Goal: Task Accomplishment & Management: Complete application form

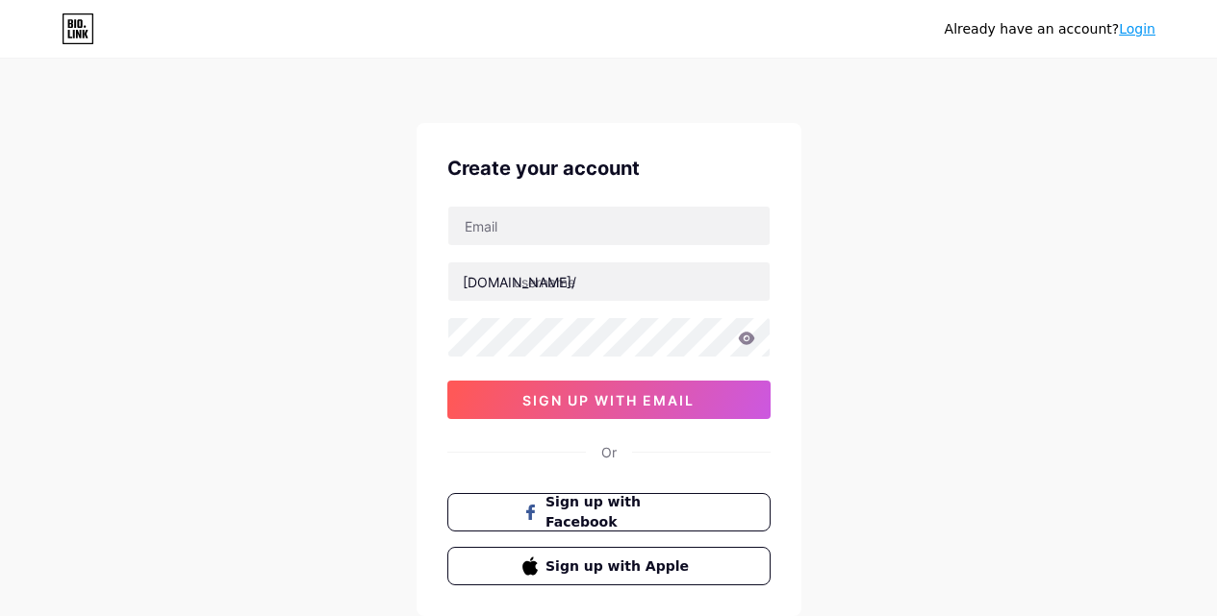
scroll to position [23, 0]
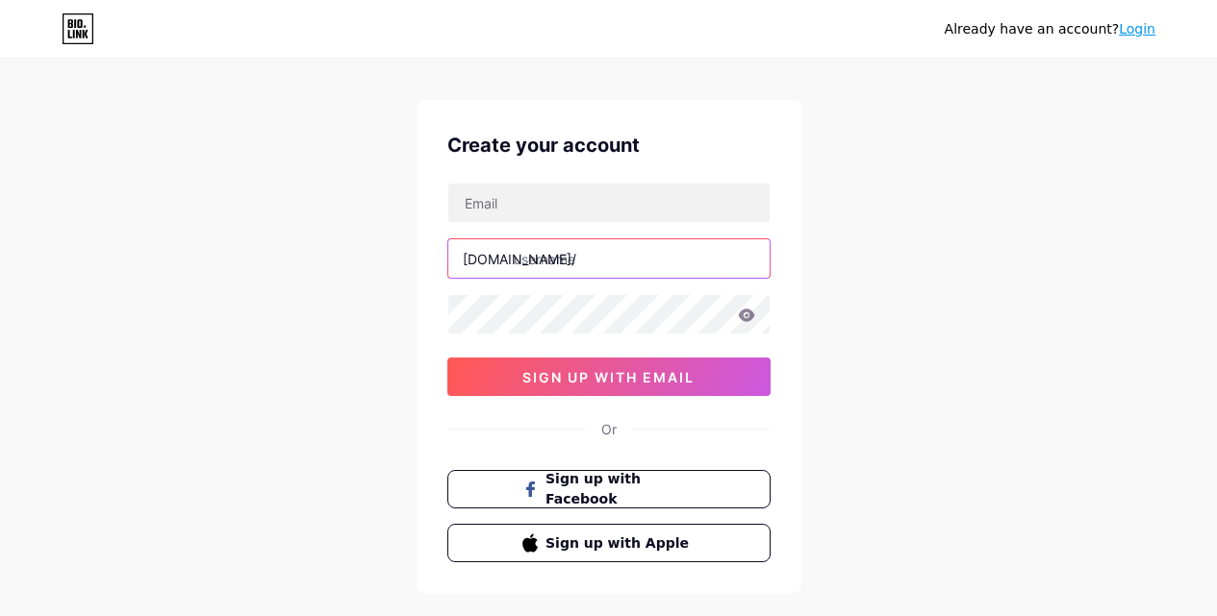
click at [591, 241] on input "text" at bounding box center [608, 258] width 321 height 38
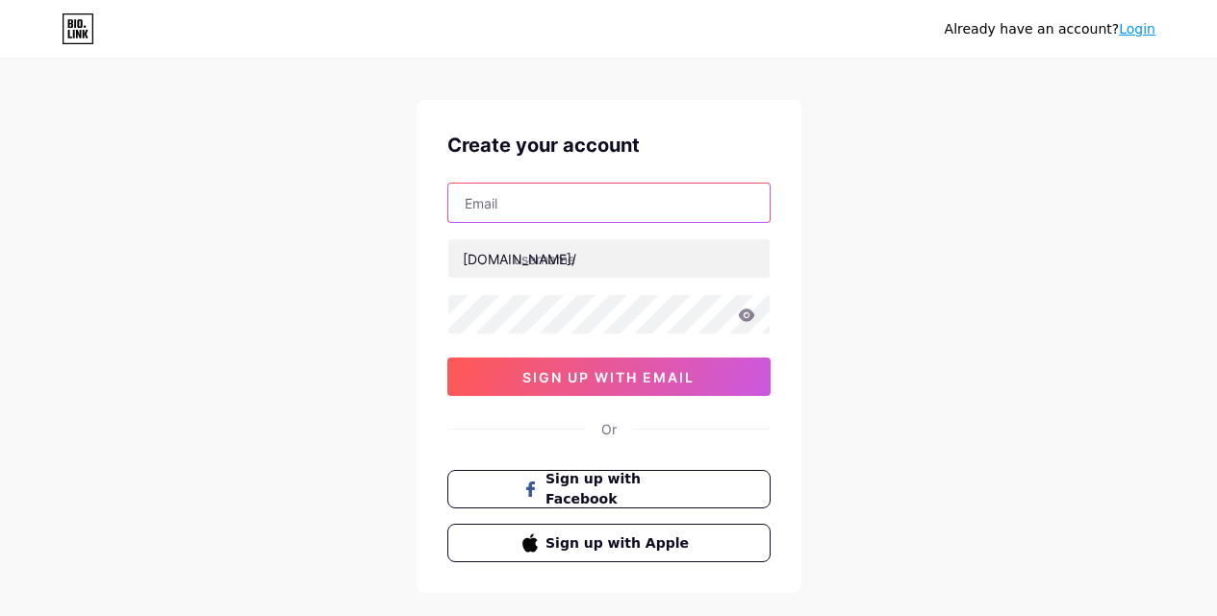
click at [581, 212] on input "text" at bounding box center [608, 203] width 321 height 38
type input "[EMAIL_ADDRESS][DOMAIN_NAME]"
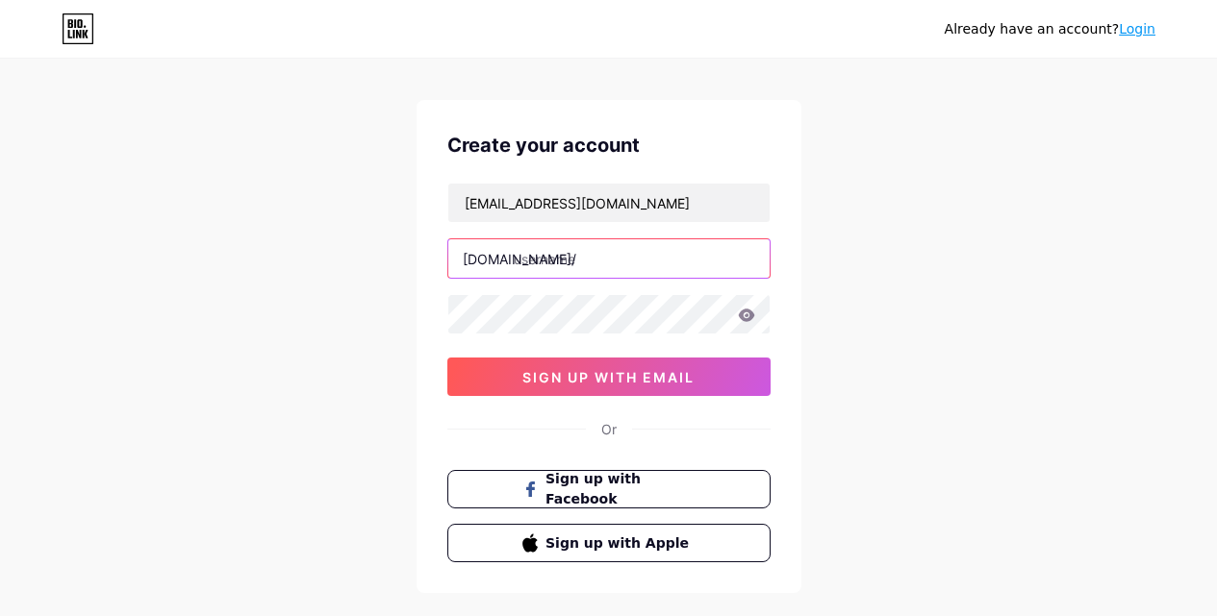
click at [596, 261] on input "text" at bounding box center [608, 258] width 321 height 38
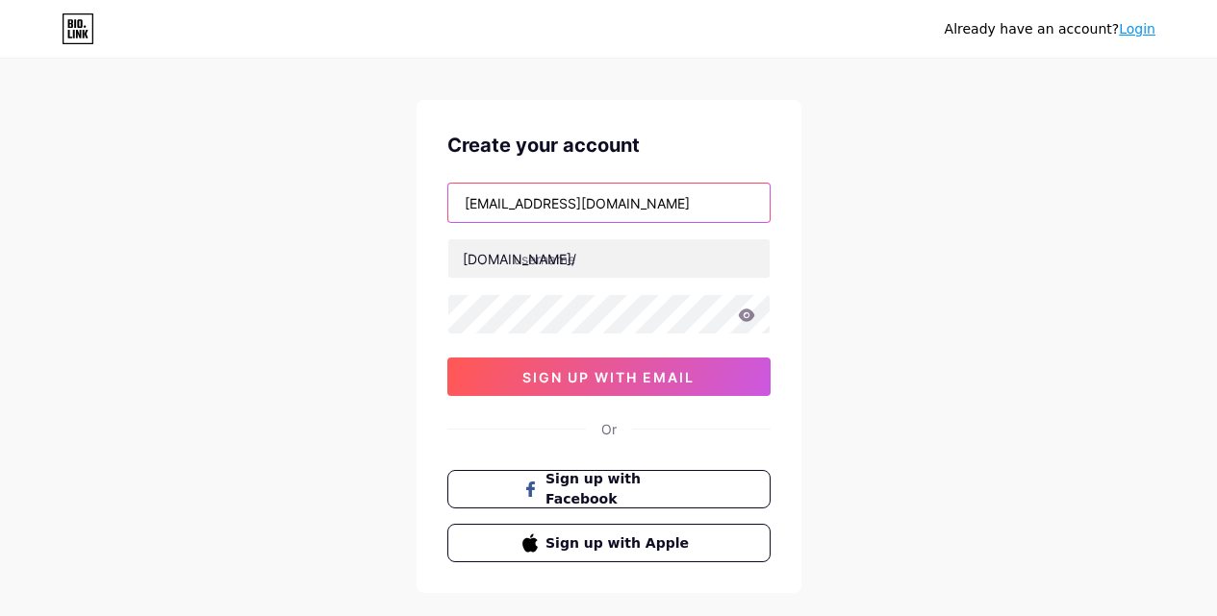
click at [488, 200] on input "[EMAIL_ADDRESS][DOMAIN_NAME]" at bounding box center [608, 203] width 321 height 38
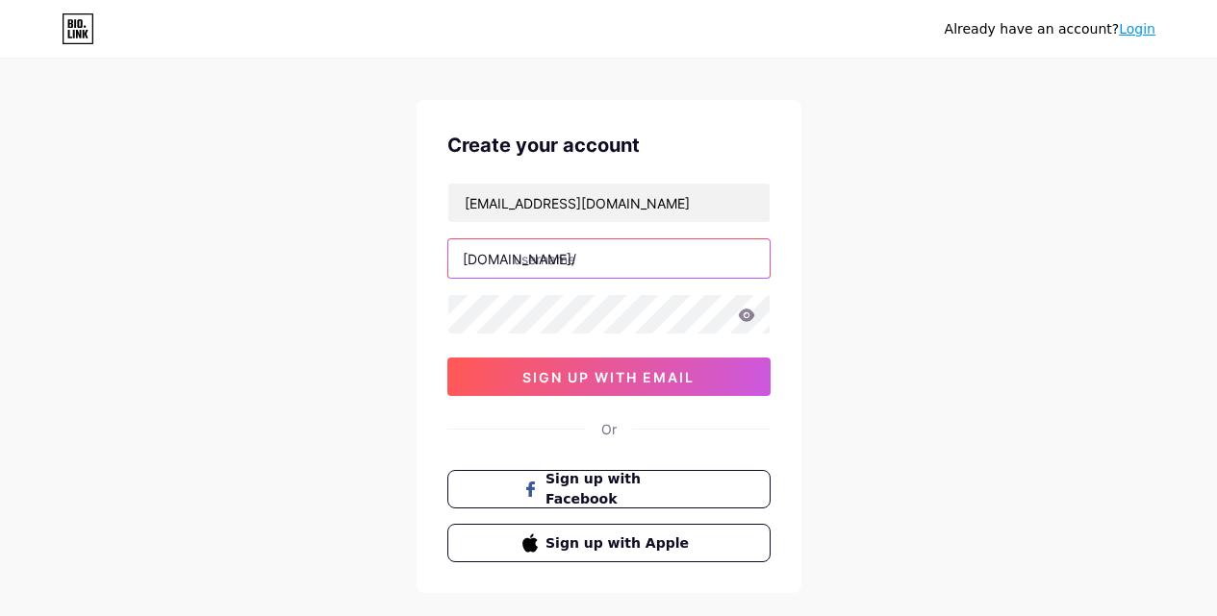
click at [627, 260] on input "text" at bounding box center [608, 258] width 321 height 38
paste input "loisdemeob"
type input "loisdemeob"
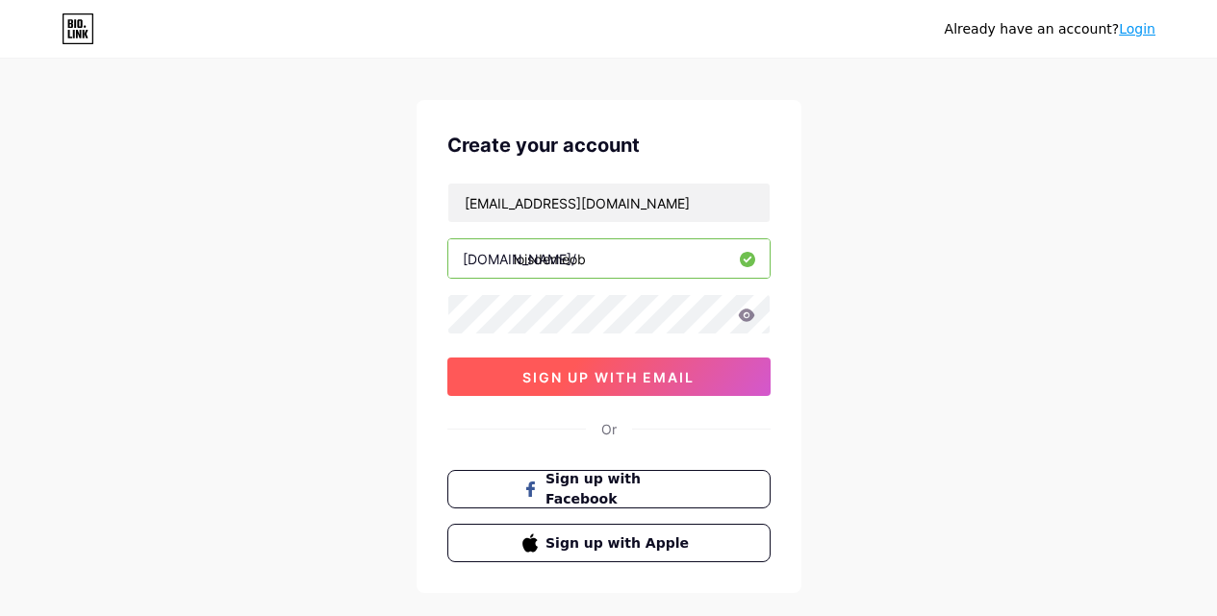
click at [464, 378] on button "sign up with email" at bounding box center [608, 377] width 323 height 38
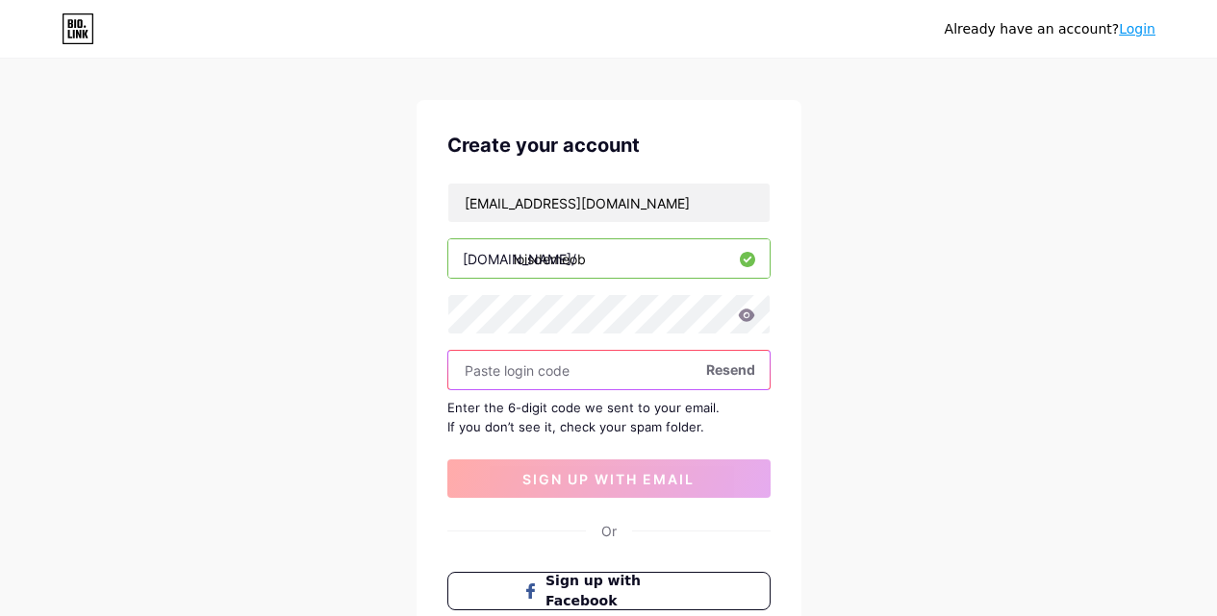
paste input "395348"
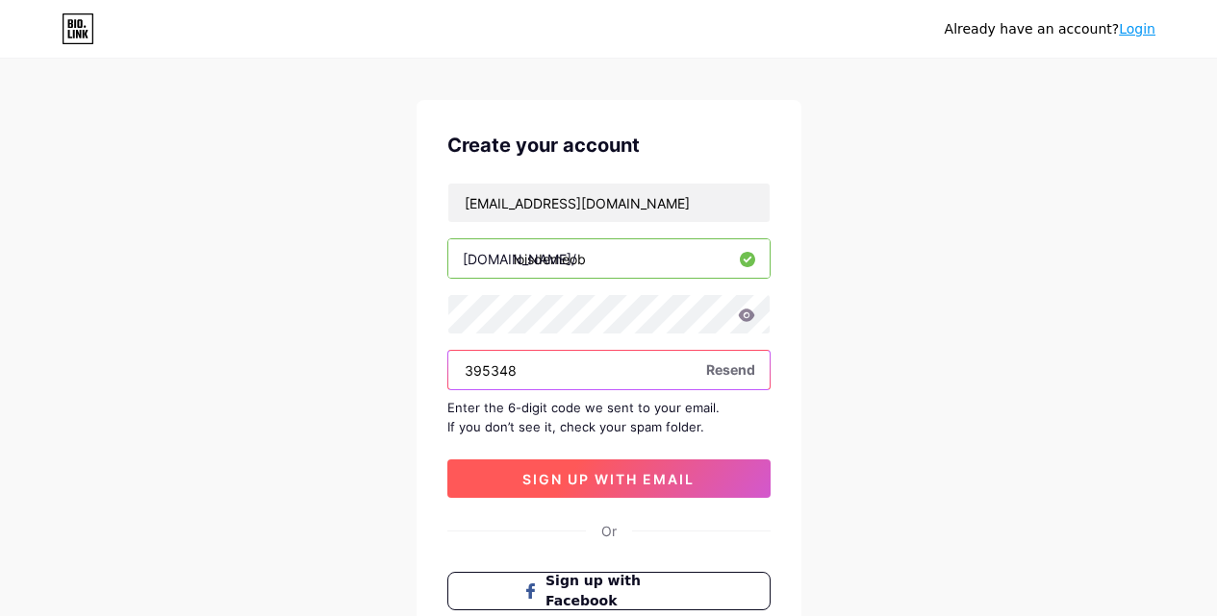
type input "395348"
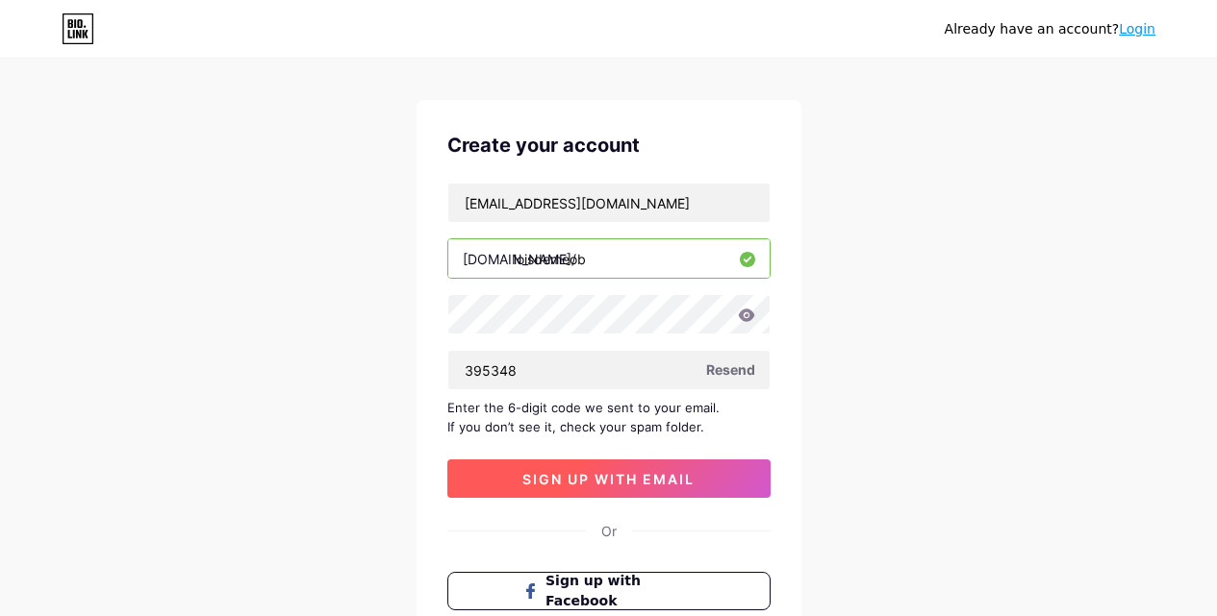
click at [569, 464] on button "sign up with email" at bounding box center [608, 479] width 323 height 38
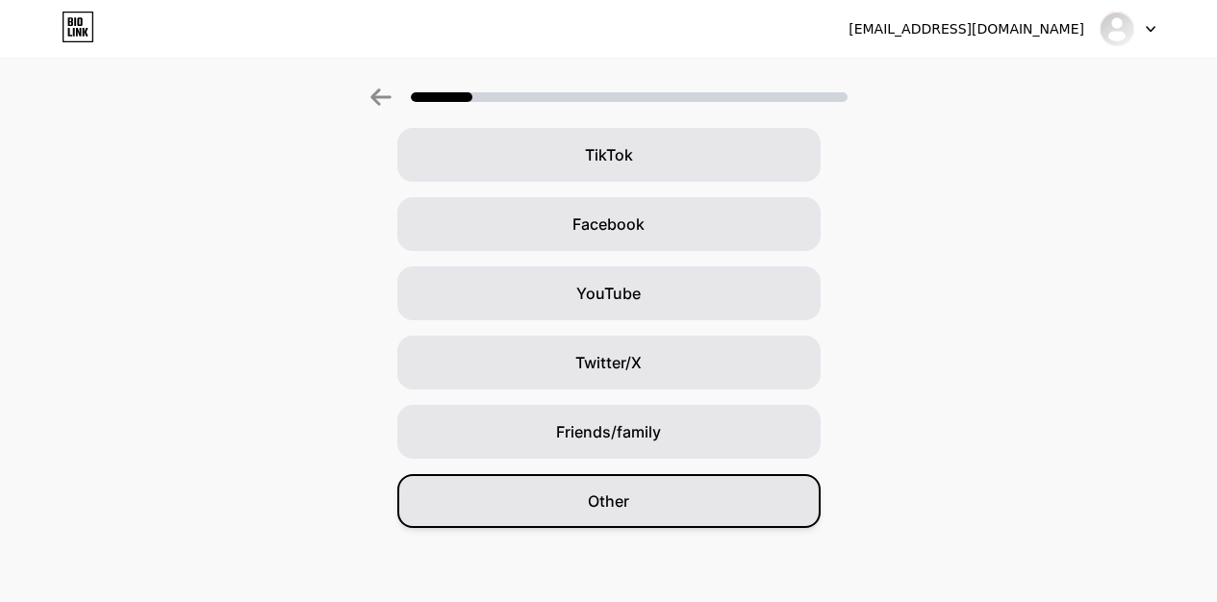
scroll to position [227, 0]
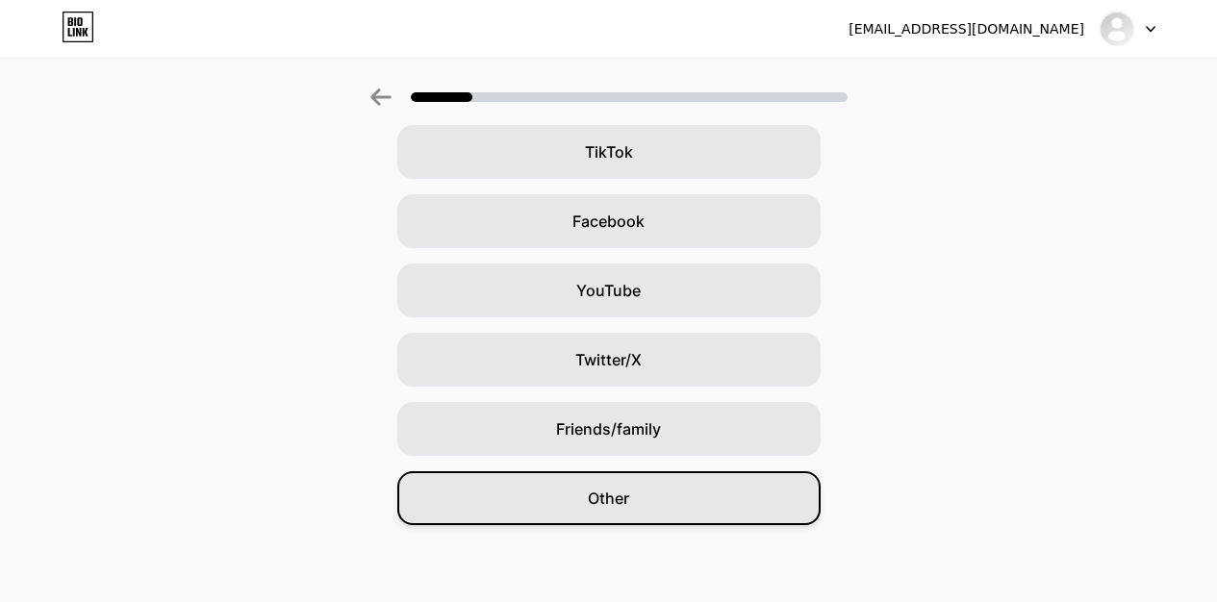
click at [603, 509] on span "Other" at bounding box center [608, 498] width 41 height 23
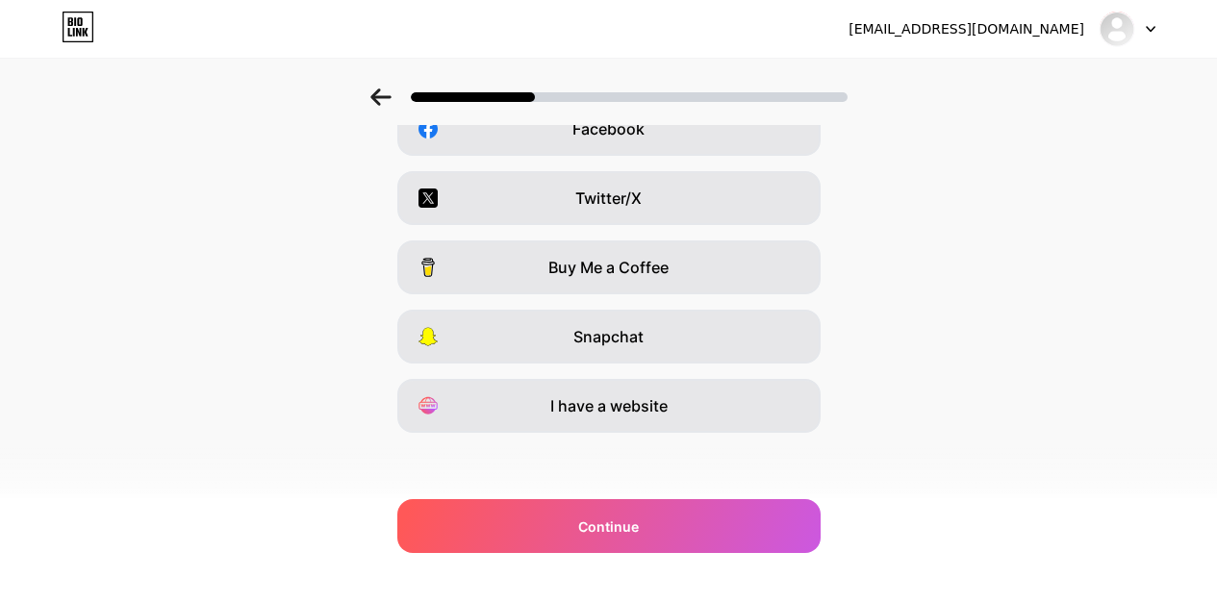
scroll to position [323, 0]
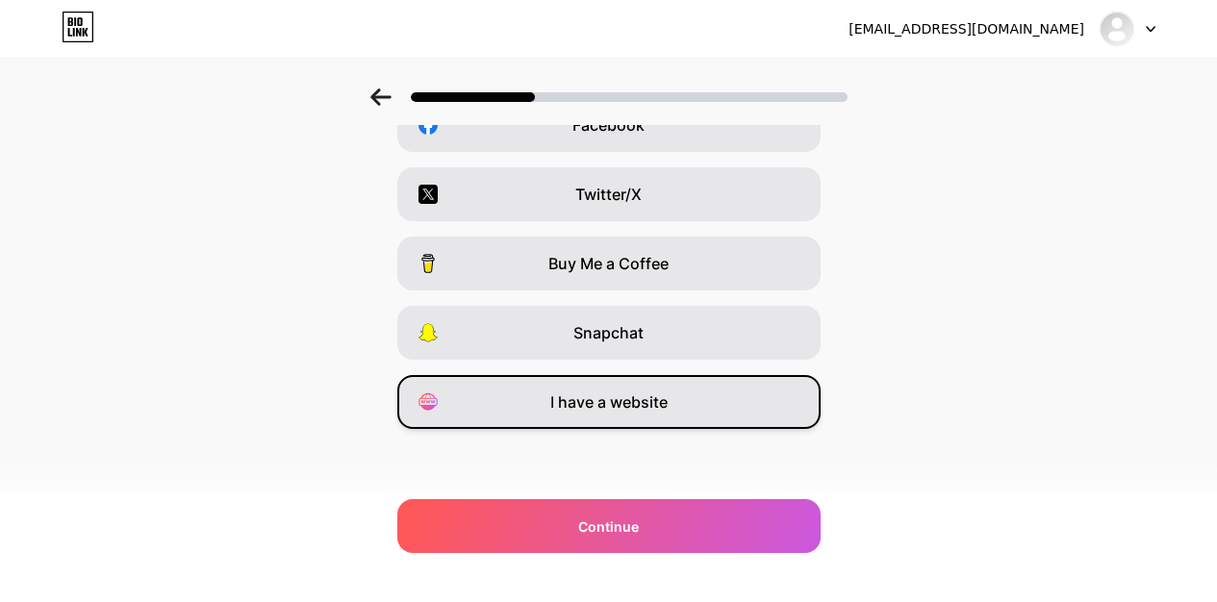
click at [626, 400] on span "I have a website" at bounding box center [608, 401] width 117 height 23
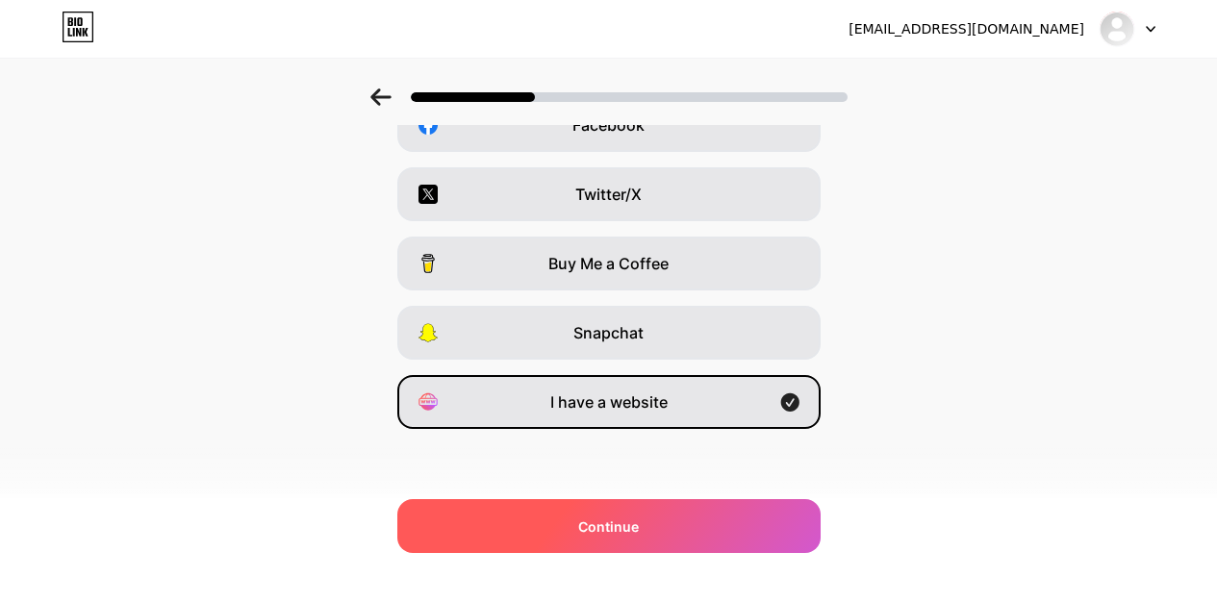
click at [622, 529] on span "Continue" at bounding box center [608, 526] width 61 height 20
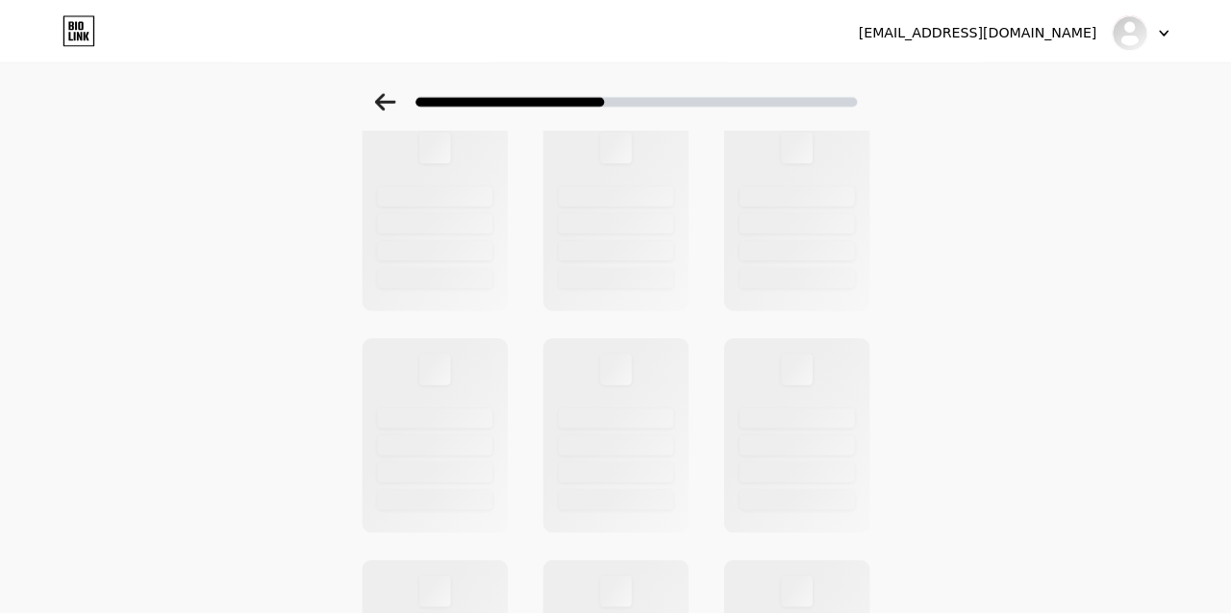
scroll to position [0, 0]
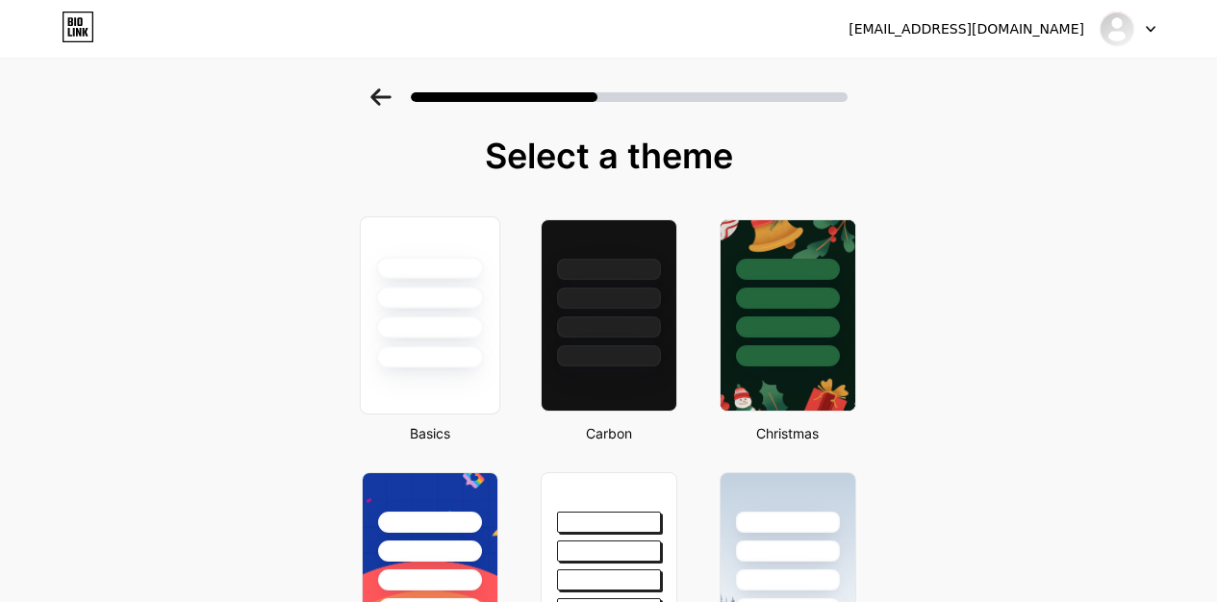
click at [384, 329] on div at bounding box center [429, 327] width 107 height 22
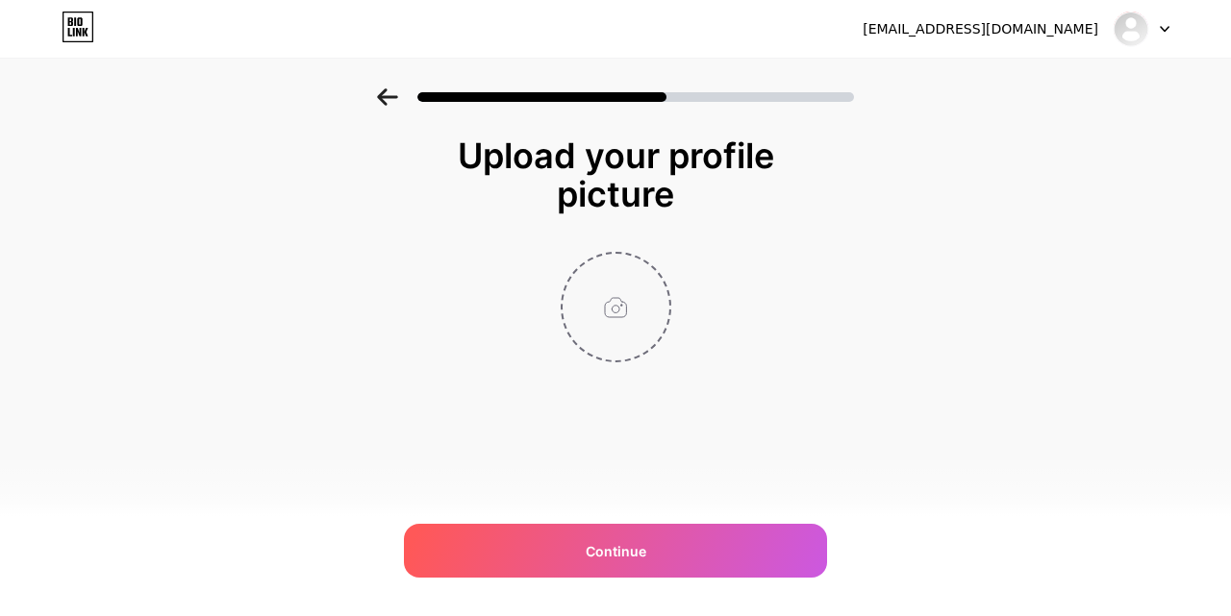
click at [601, 335] on input "file" at bounding box center [616, 307] width 107 height 107
type input "C:\fakepath\images (42).jpg"
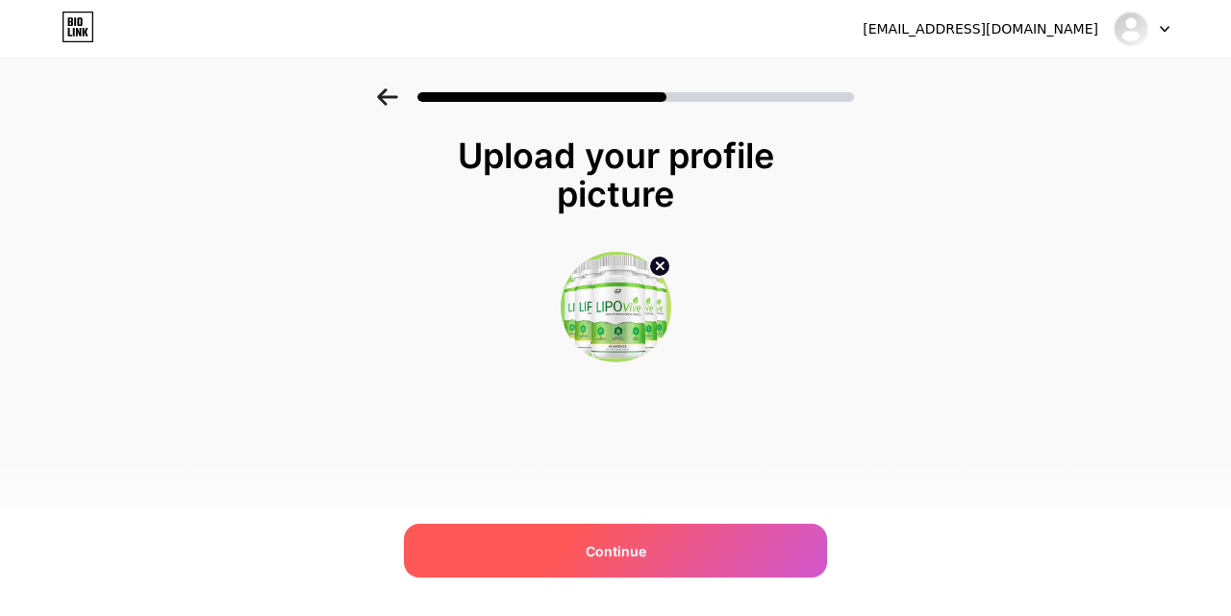
click at [617, 558] on span "Continue" at bounding box center [616, 551] width 61 height 20
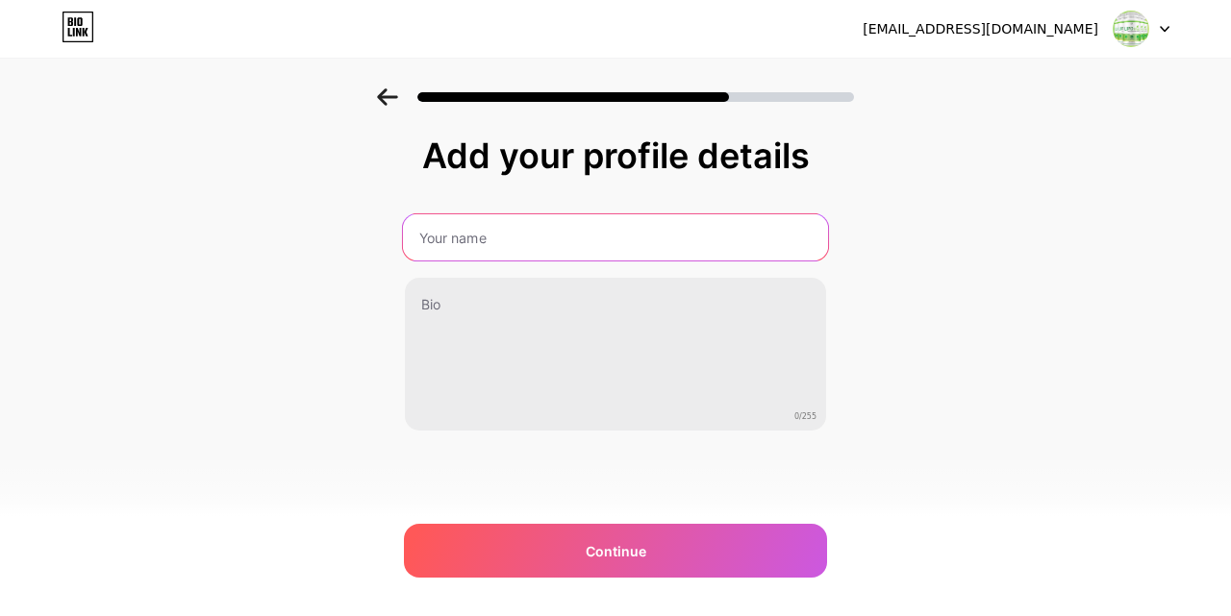
click at [481, 232] on input "text" at bounding box center [615, 237] width 425 height 46
click at [481, 232] on input "text" at bounding box center [615, 237] width 421 height 46
drag, startPoint x: 740, startPoint y: 241, endPoint x: 920, endPoint y: 241, distance: 180.8
click at [920, 241] on div "Add your profile details Lipovive Capsules: The Secret to Natural Energy & Vita…" at bounding box center [615, 307] width 1231 height 439
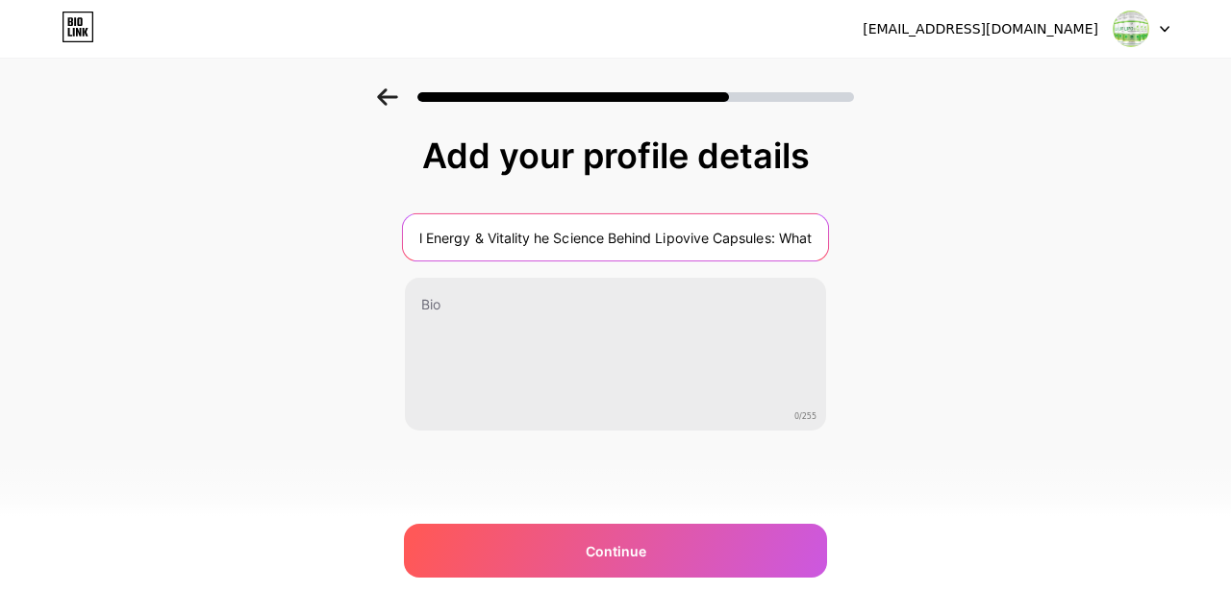
click at [822, 236] on input "Lipovive Capsules: The Secret to Natural Energy & Vitality he Science Behind Li…" at bounding box center [615, 237] width 425 height 46
drag, startPoint x: 770, startPoint y: 241, endPoint x: 925, endPoint y: 239, distance: 154.8
click at [925, 239] on div "Add your profile details Lipovive Capsules: The Secret to Natural Energy & Vita…" at bounding box center [615, 307] width 1231 height 439
type input "Lipovive Capsules: The Secret to Natural Energy & Vitality he Science Behind Li…"
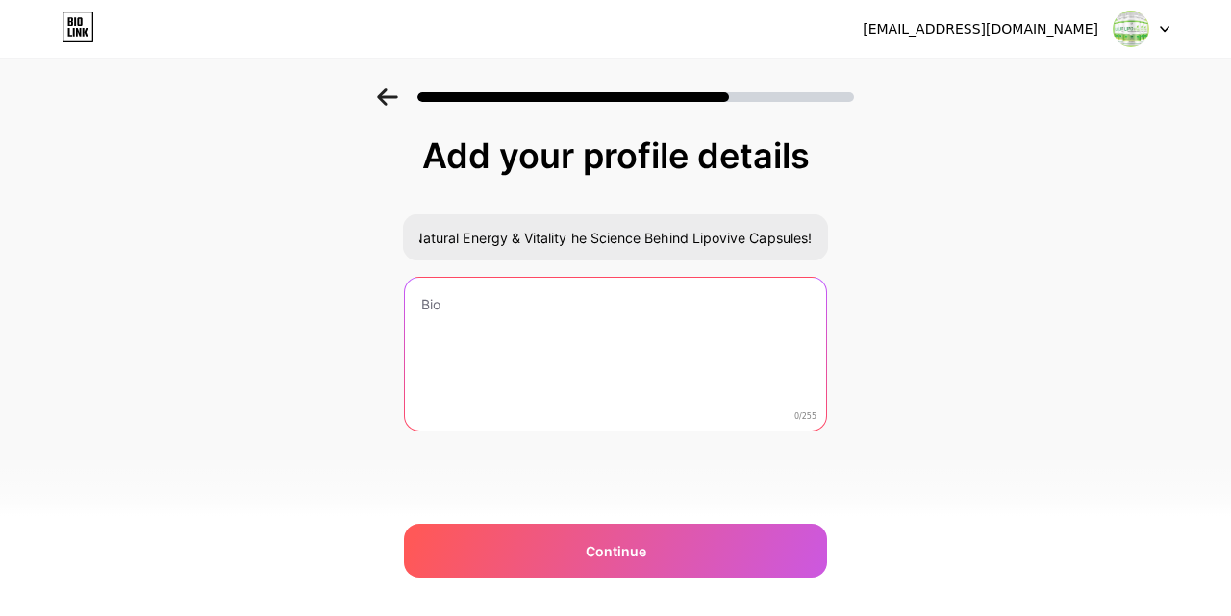
scroll to position [0, 0]
click at [634, 312] on textarea at bounding box center [615, 355] width 421 height 155
paste textarea "[URL][DOMAIN_NAME] [URL][DOMAIN_NAME]"
click at [415, 291] on textarea "[URL][DOMAIN_NAME] [URL][DOMAIN_NAME]" at bounding box center [615, 354] width 425 height 157
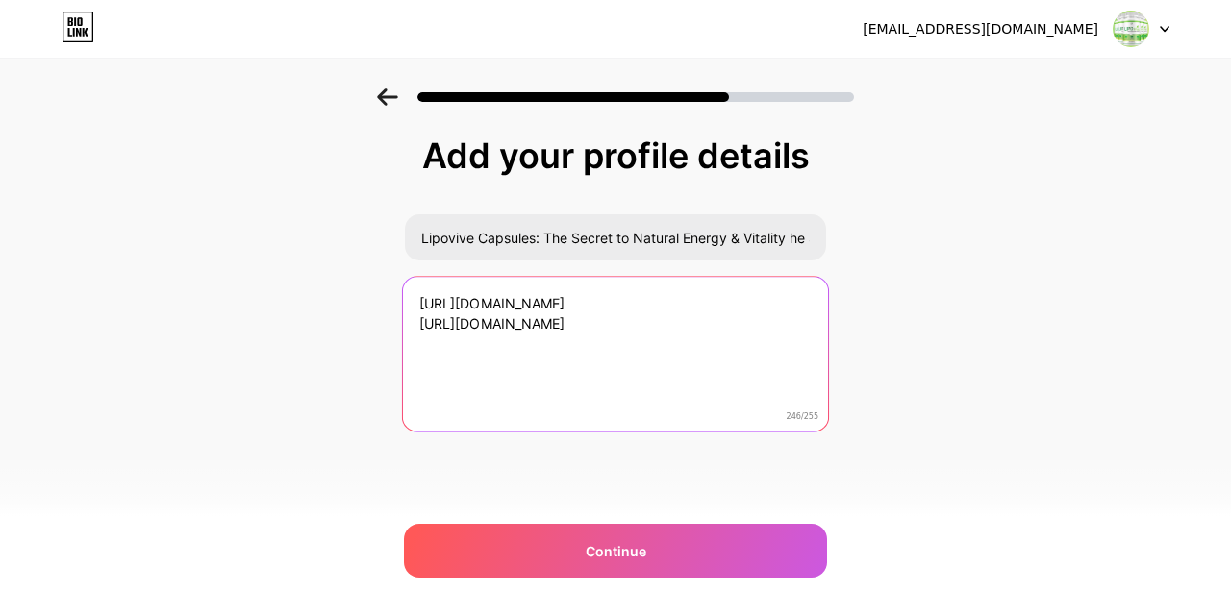
scroll to position [22, 0]
click at [438, 291] on textarea "[URL][DOMAIN_NAME] [URL][DOMAIN_NAME]" at bounding box center [615, 354] width 425 height 157
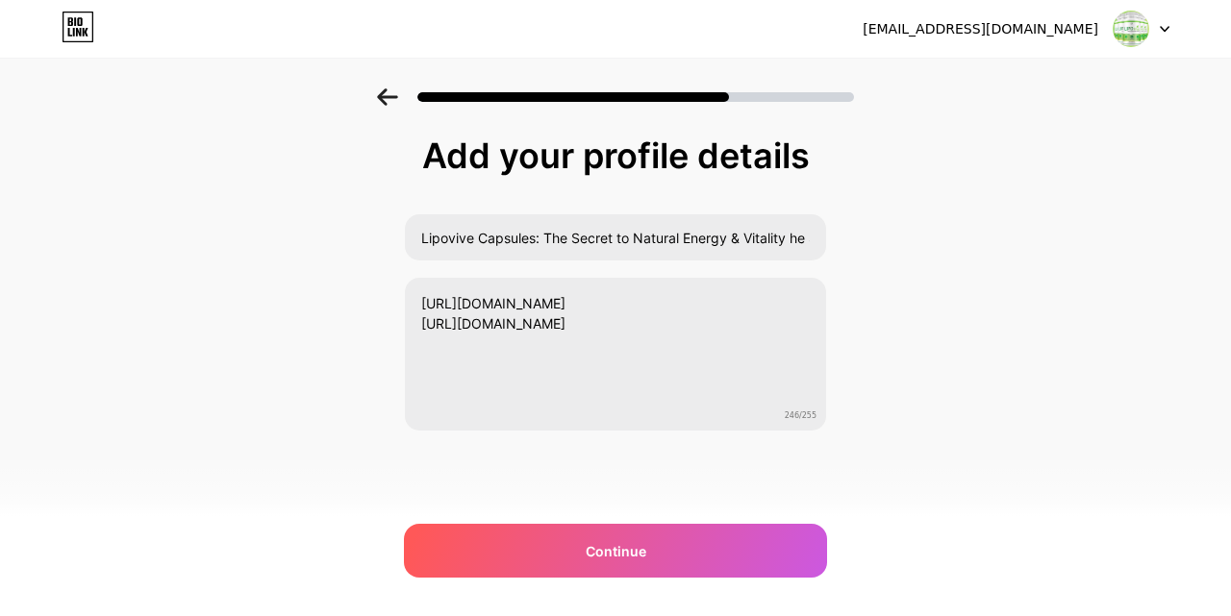
drag, startPoint x: 427, startPoint y: 273, endPoint x: 405, endPoint y: 308, distance: 41.1
click at [427, 273] on div "Lipovive Capsules: The Secret to Natural Energy & Vitality he Science Behind Li…" at bounding box center [615, 322] width 423 height 218
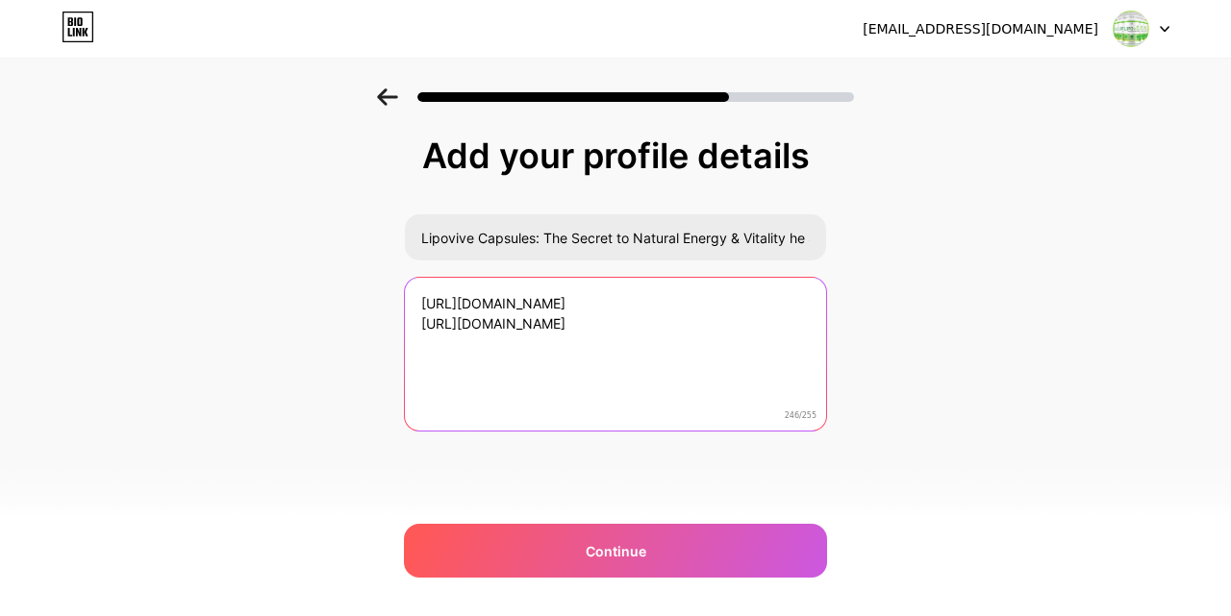
click at [416, 304] on textarea "[URL][DOMAIN_NAME] [URL][DOMAIN_NAME]" at bounding box center [615, 354] width 421 height 155
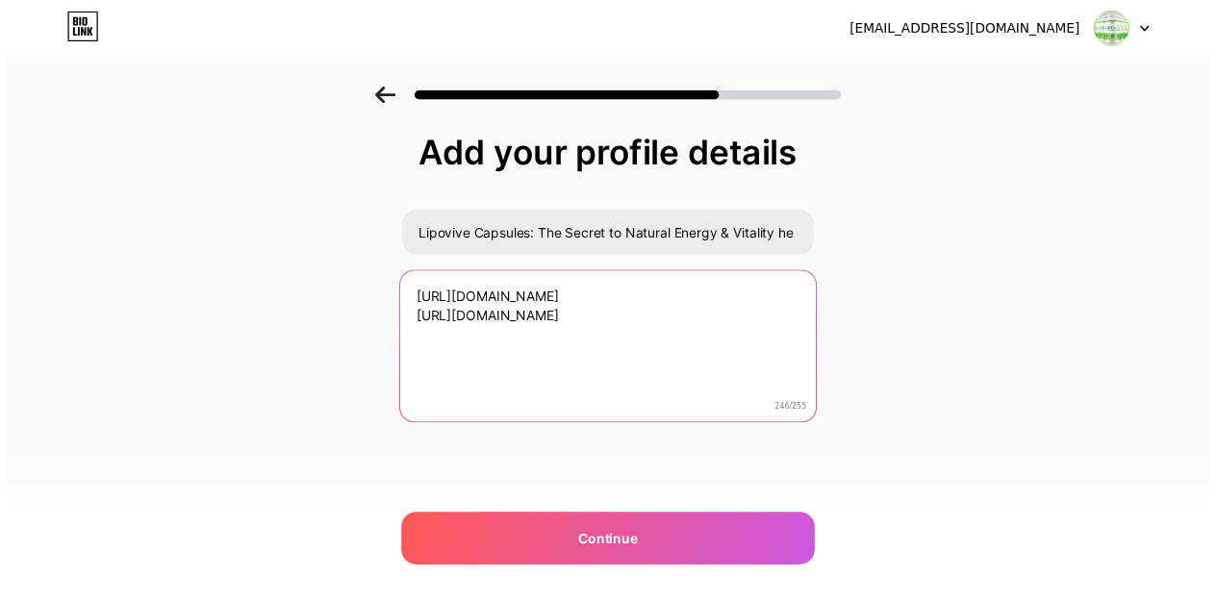
scroll to position [42, 0]
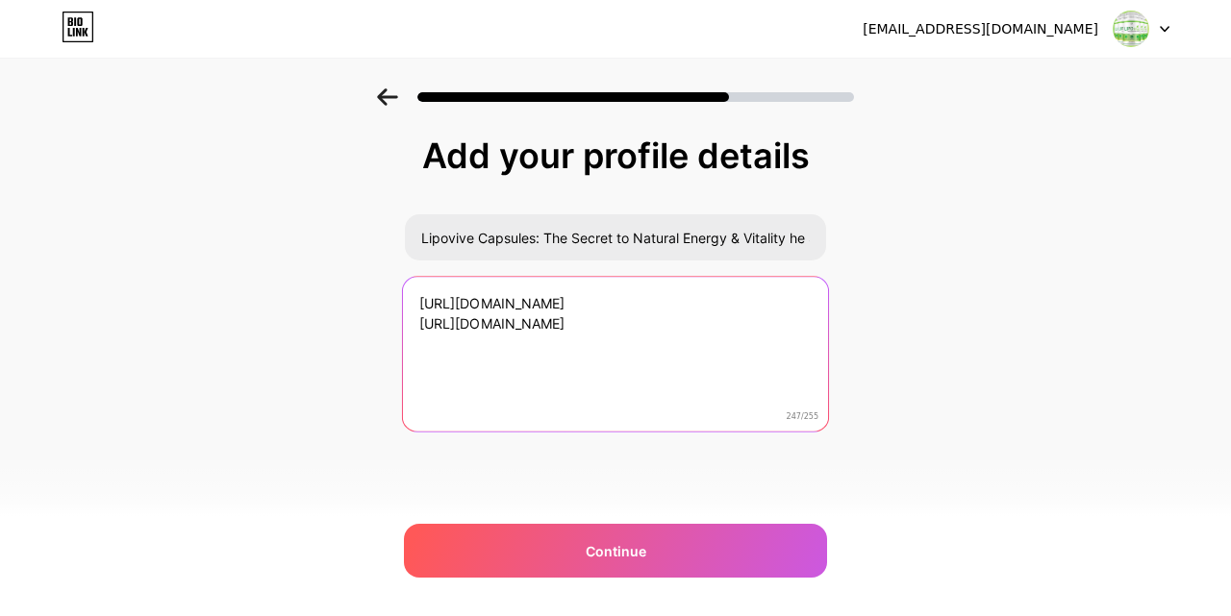
paste textarea "Lipovive"
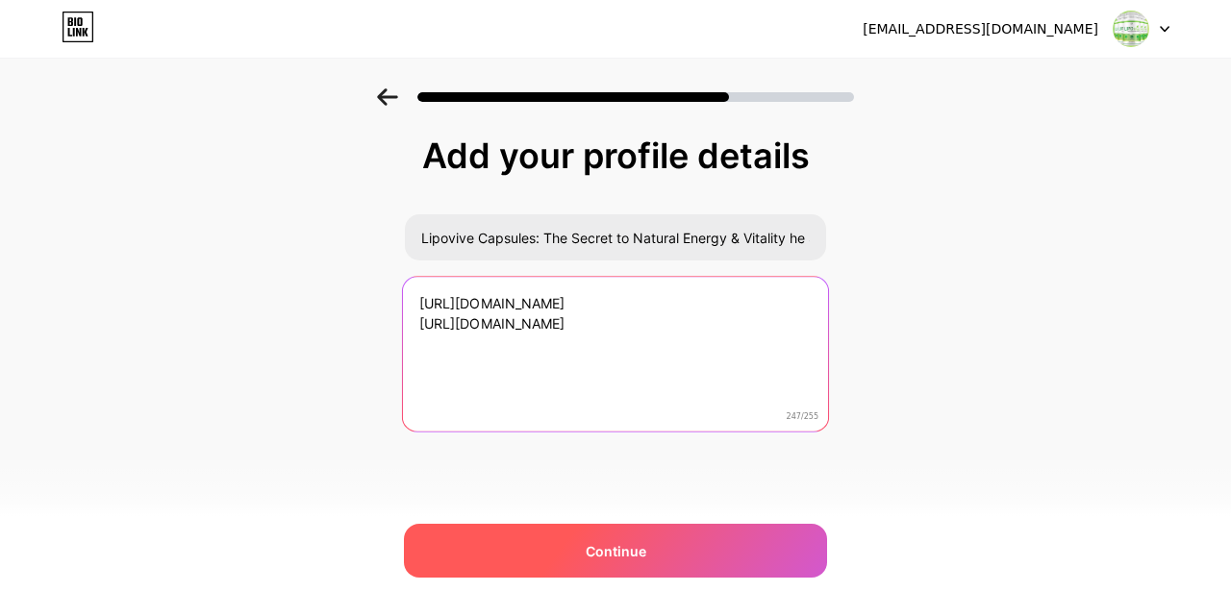
type textarea "[URL][DOMAIN_NAME] [URL][DOMAIN_NAME]"
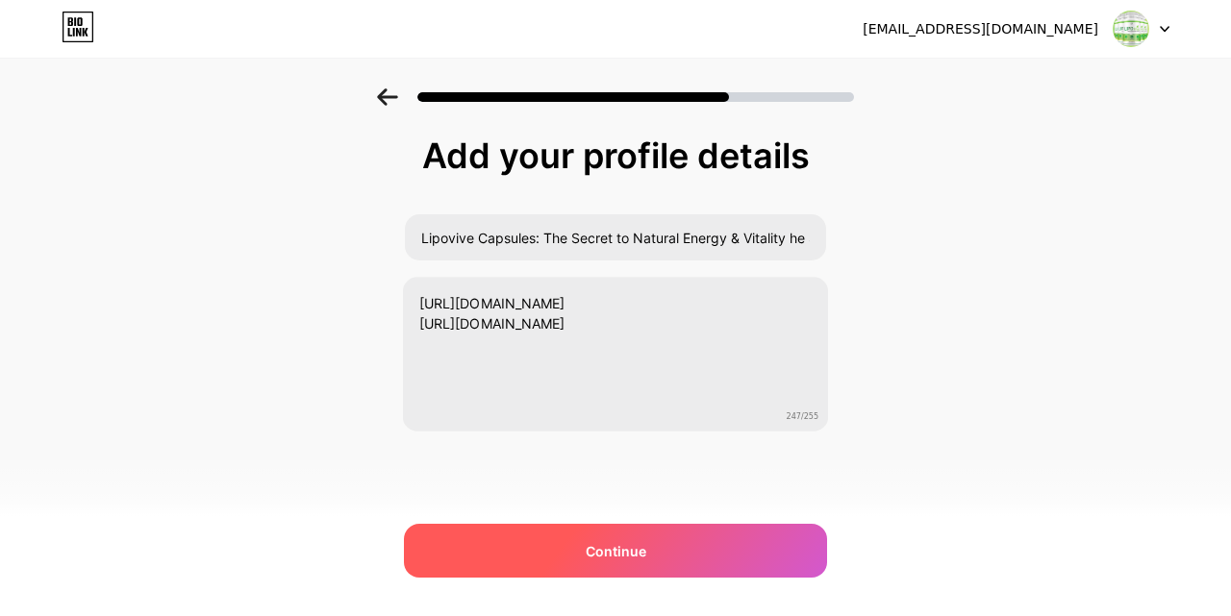
click at [601, 525] on div "Continue" at bounding box center [615, 551] width 423 height 54
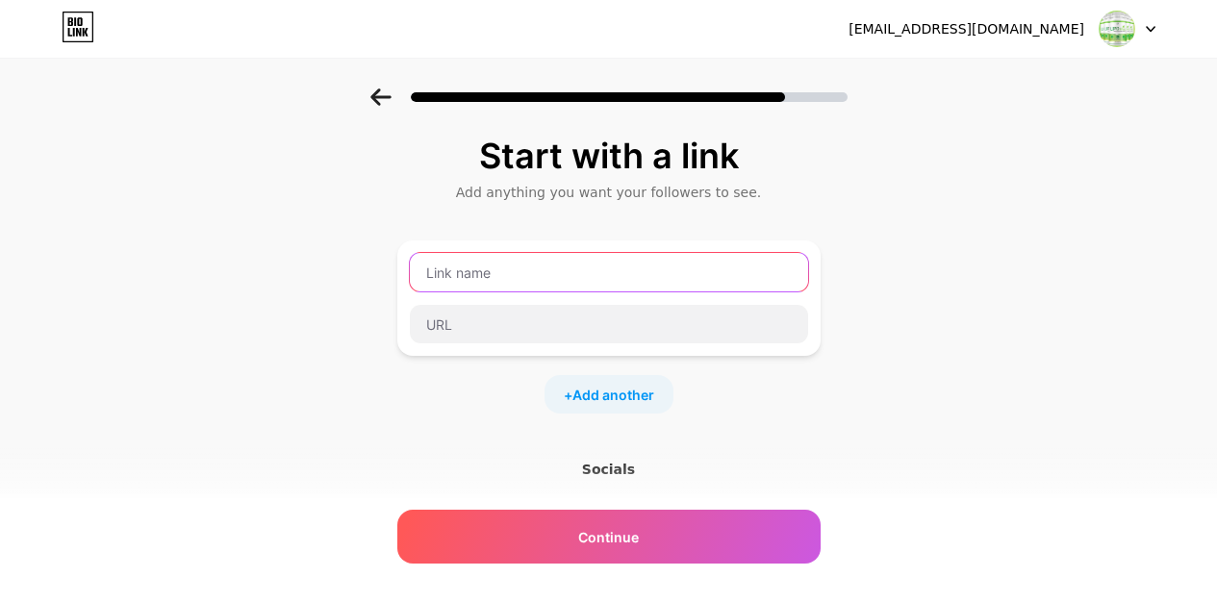
click at [502, 270] on input "text" at bounding box center [609, 272] width 398 height 38
paste input "Lipovive Supplement"
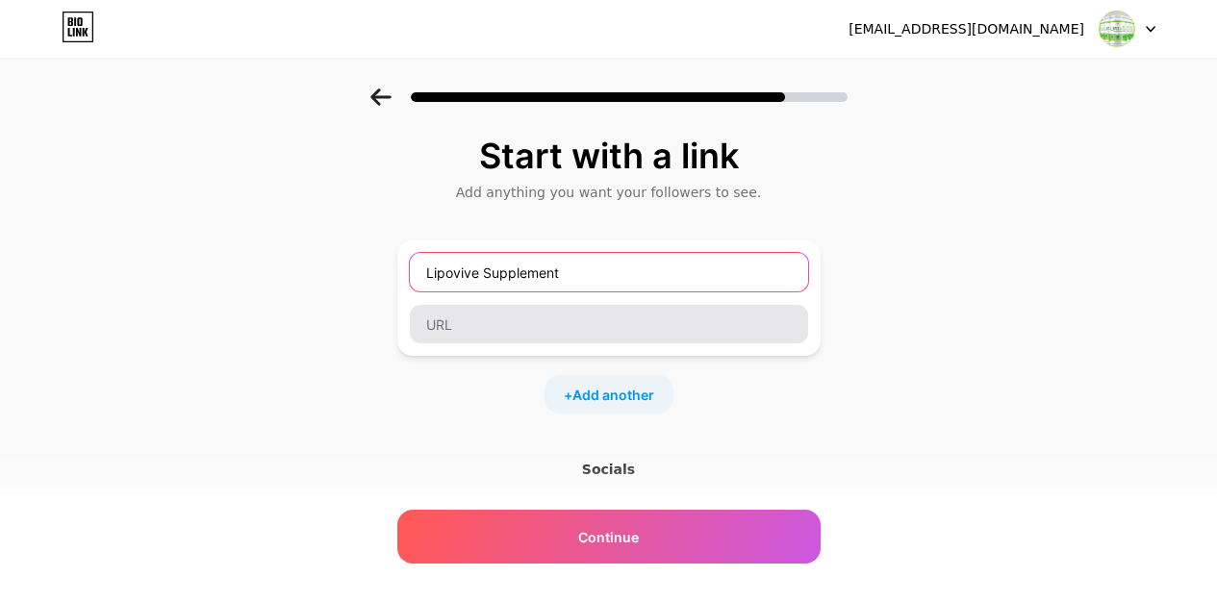
type input "Lipovive Supplement"
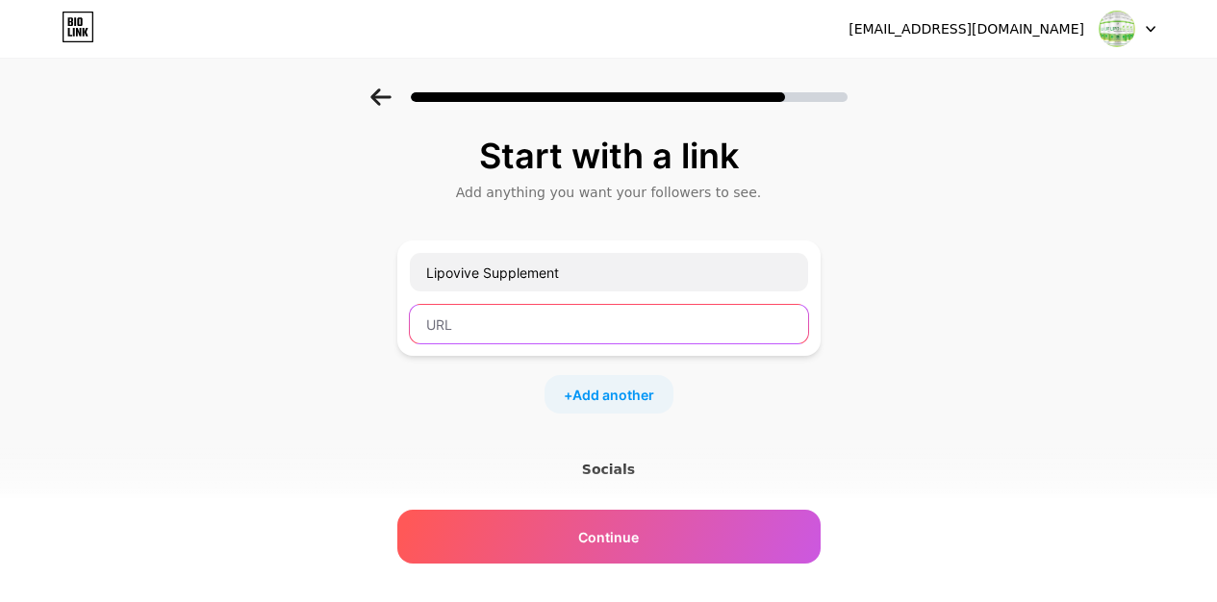
click at [468, 326] on input "text" at bounding box center [609, 324] width 398 height 38
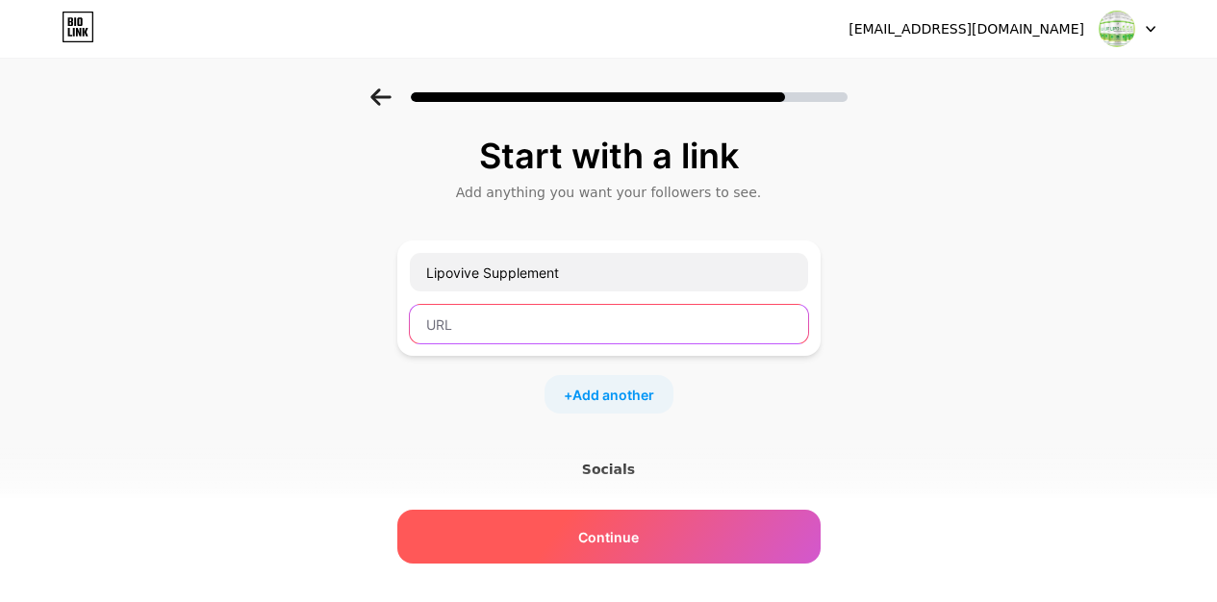
paste input "[URL][DOMAIN_NAME]"
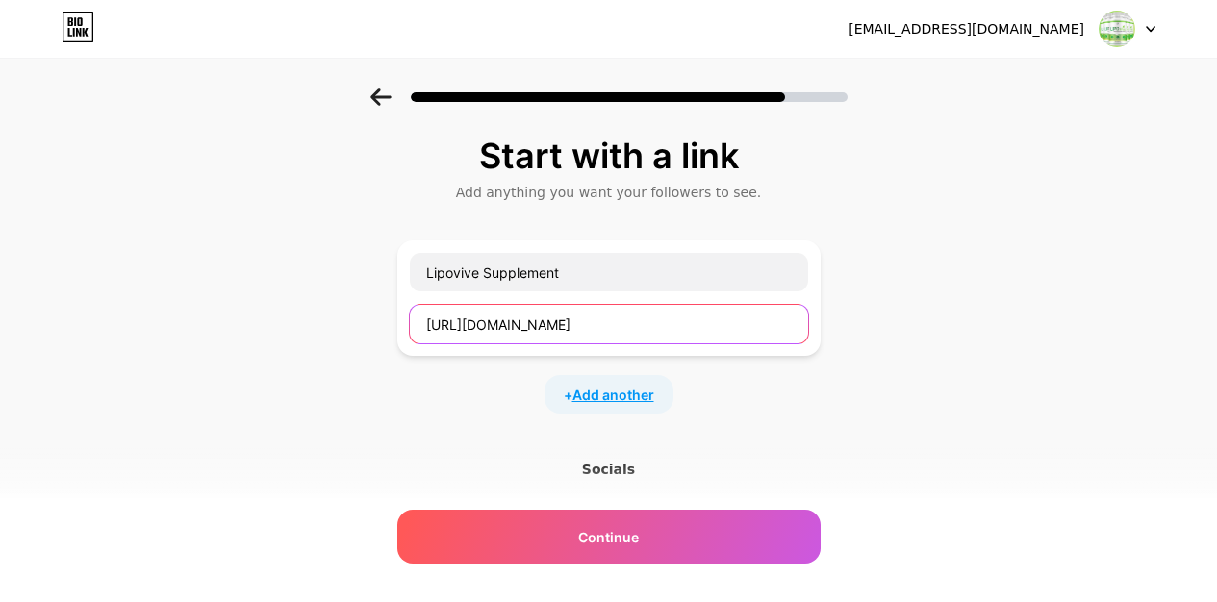
type input "[URL][DOMAIN_NAME]"
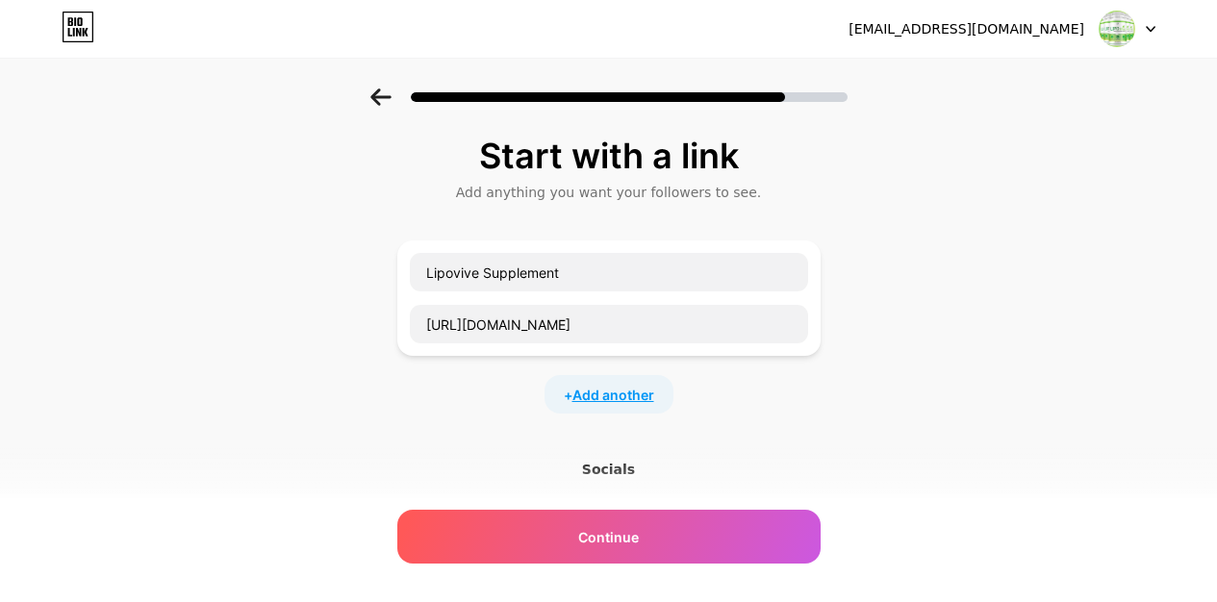
scroll to position [0, 0]
click at [607, 393] on span "Add another" at bounding box center [613, 395] width 82 height 20
click at [390, 92] on icon at bounding box center [380, 96] width 21 height 17
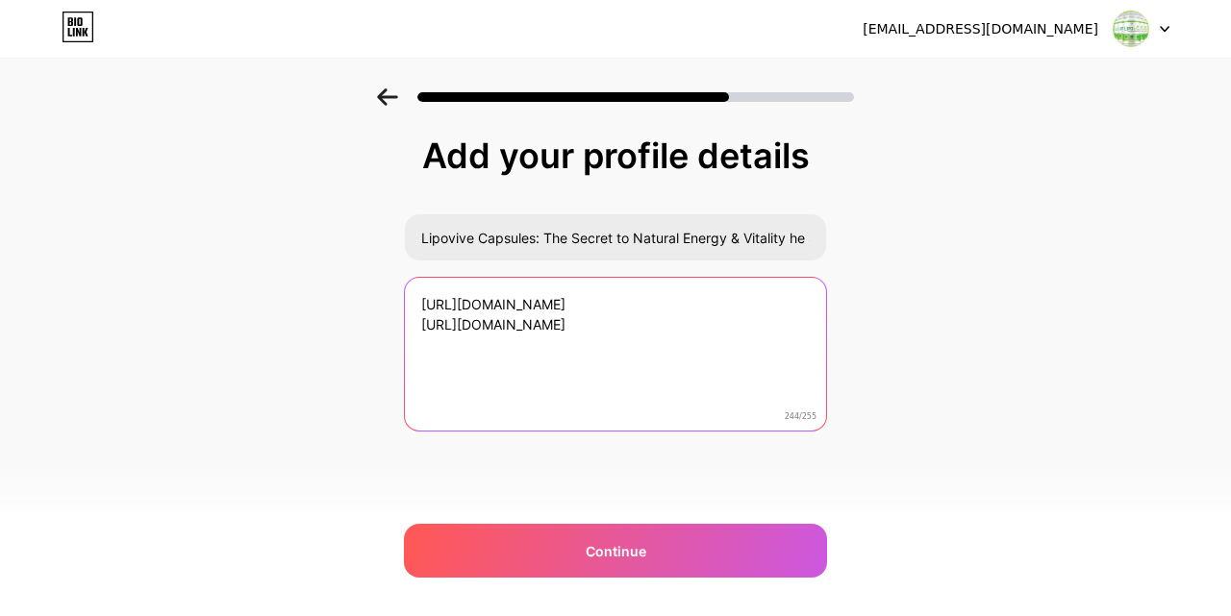
click at [665, 361] on textarea "[URL][DOMAIN_NAME] [URL][DOMAIN_NAME]" at bounding box center [615, 355] width 421 height 155
click at [665, 361] on textarea "[URL][DOMAIN_NAME] [URL][DOMAIN_NAME]" at bounding box center [615, 355] width 425 height 157
click at [483, 307] on textarea "[URL][DOMAIN_NAME] [URL][DOMAIN_NAME]" at bounding box center [615, 355] width 425 height 157
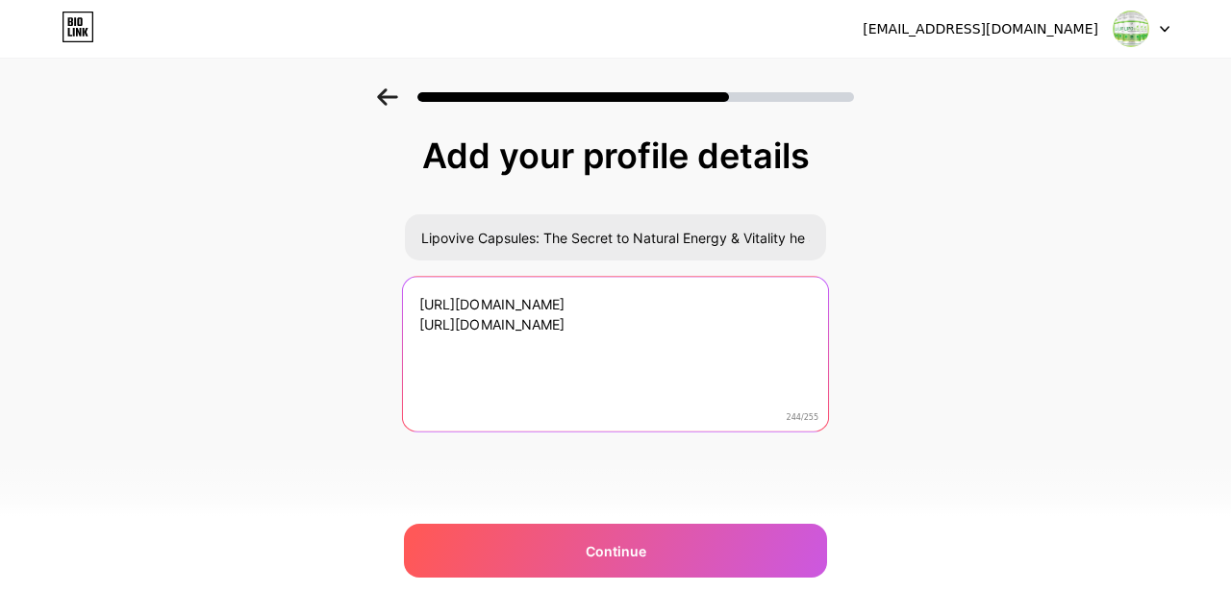
drag, startPoint x: 412, startPoint y: 309, endPoint x: 654, endPoint y: 484, distance: 298.9
click at [654, 484] on div "Add your profile details Lipovive Capsules: The Secret to Natural Energy & Vita…" at bounding box center [615, 332] width 423 height 391
paste textarea "[URL][DOMAIN_NAME]"
type textarea "[URL][DOMAIN_NAME]"
paste textarea "Lipovive—a natural, plant-based dietary supplement—has gained attention in [DAT…"
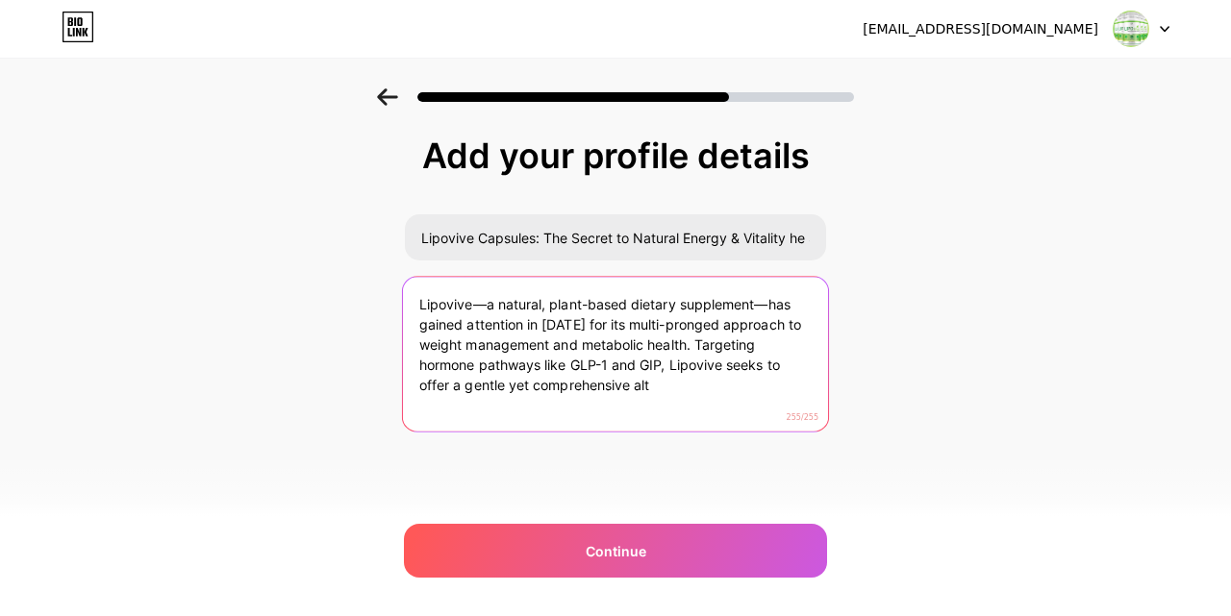
drag, startPoint x: 650, startPoint y: 390, endPoint x: 639, endPoint y: 381, distance: 15.0
click at [639, 381] on textarea "Lipovive—a natural, plant-based dietary supplement—has gained attention in [DAT…" at bounding box center [615, 355] width 425 height 157
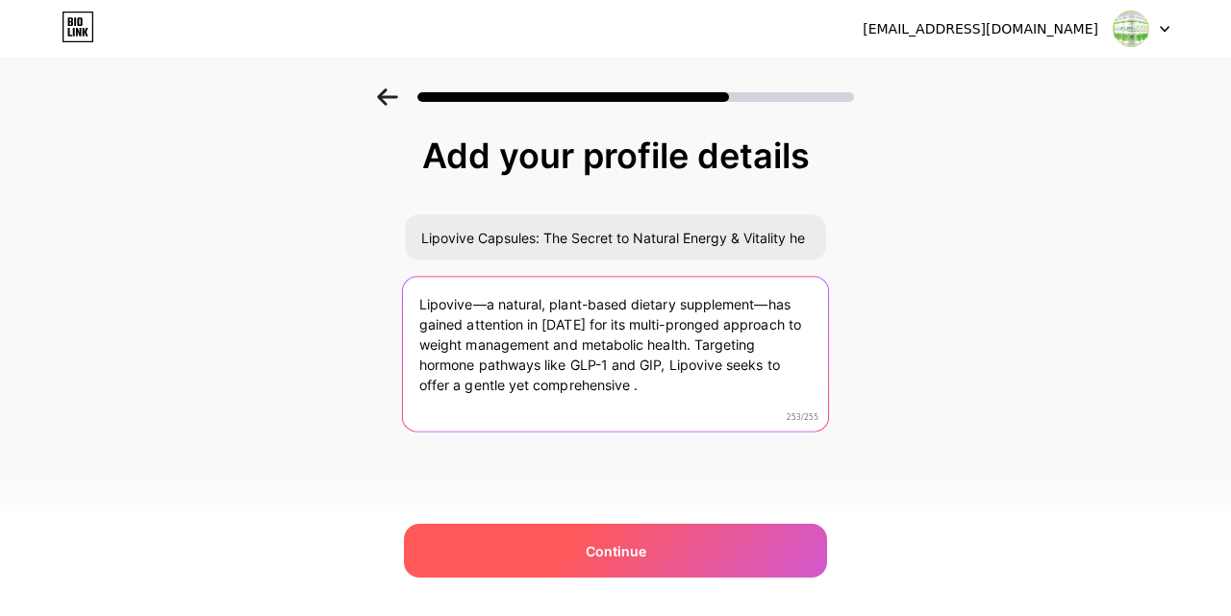
type textarea "Lipovive—a natural, plant-based dietary supplement—has gained attention in [DAT…"
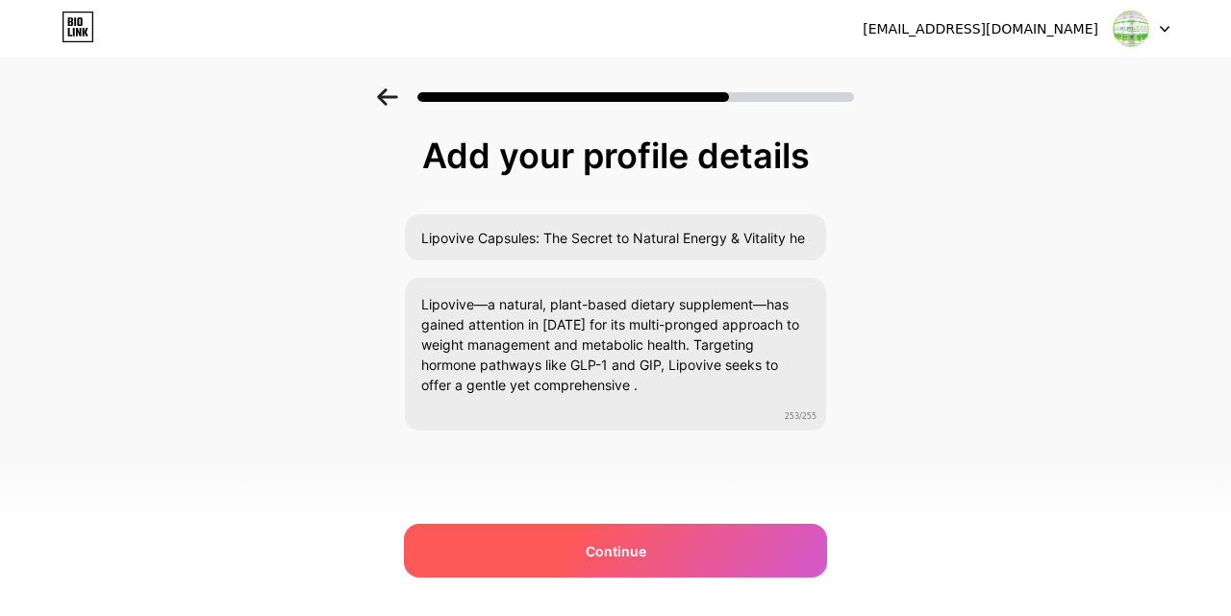
click at [625, 564] on div "Continue" at bounding box center [615, 551] width 423 height 54
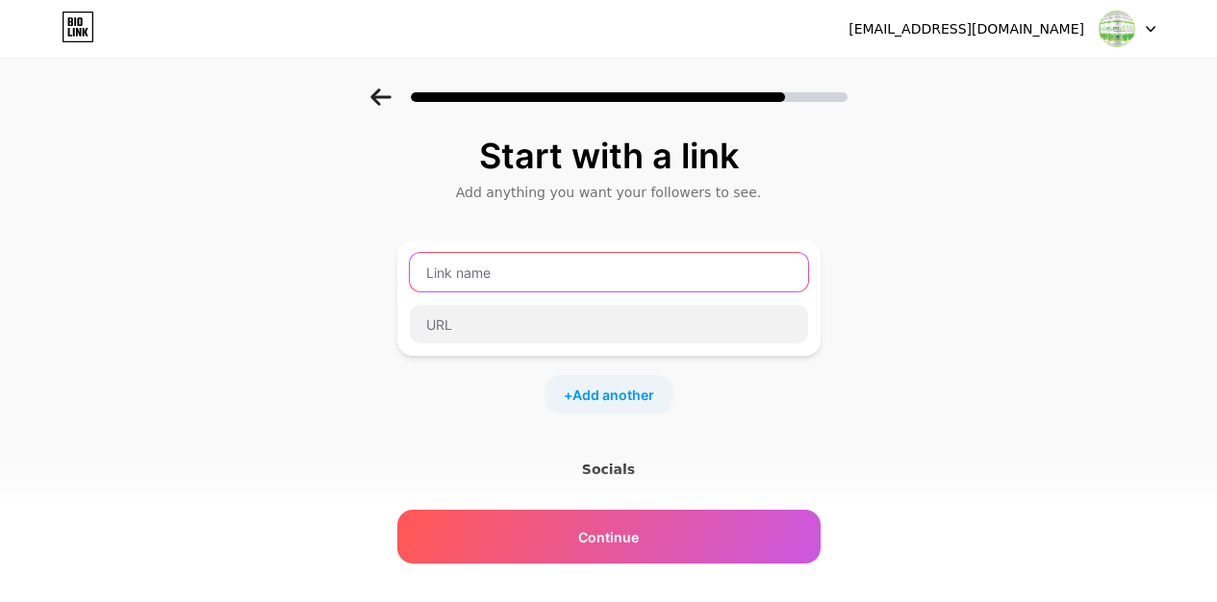
click at [484, 278] on input "text" at bounding box center [609, 272] width 398 height 38
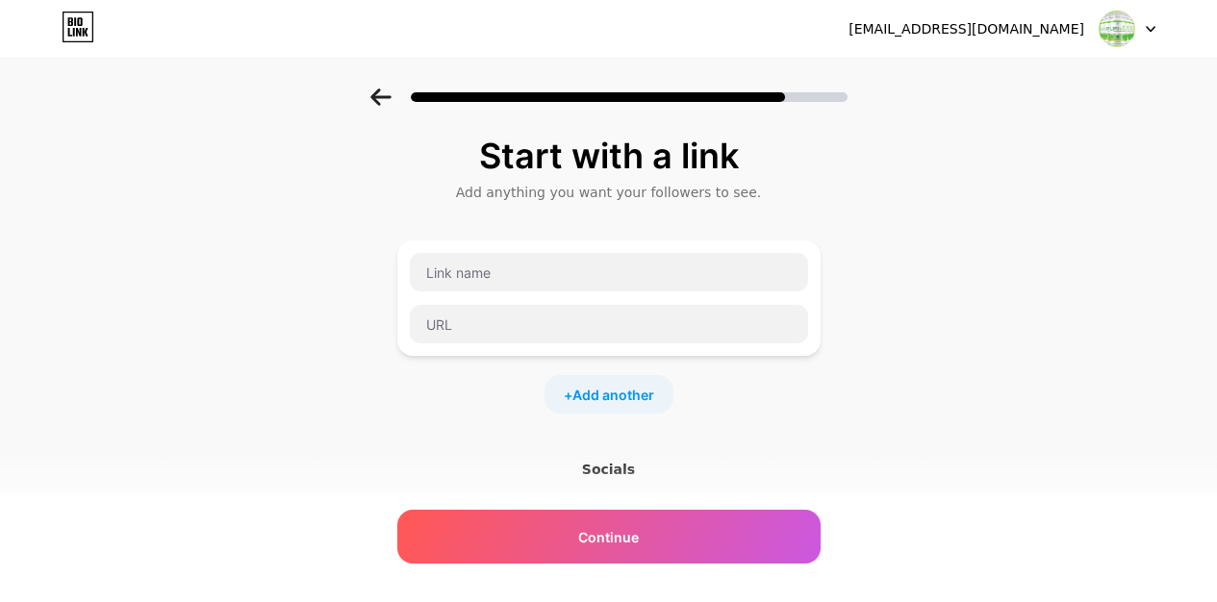
click at [489, 345] on div at bounding box center [608, 297] width 423 height 115
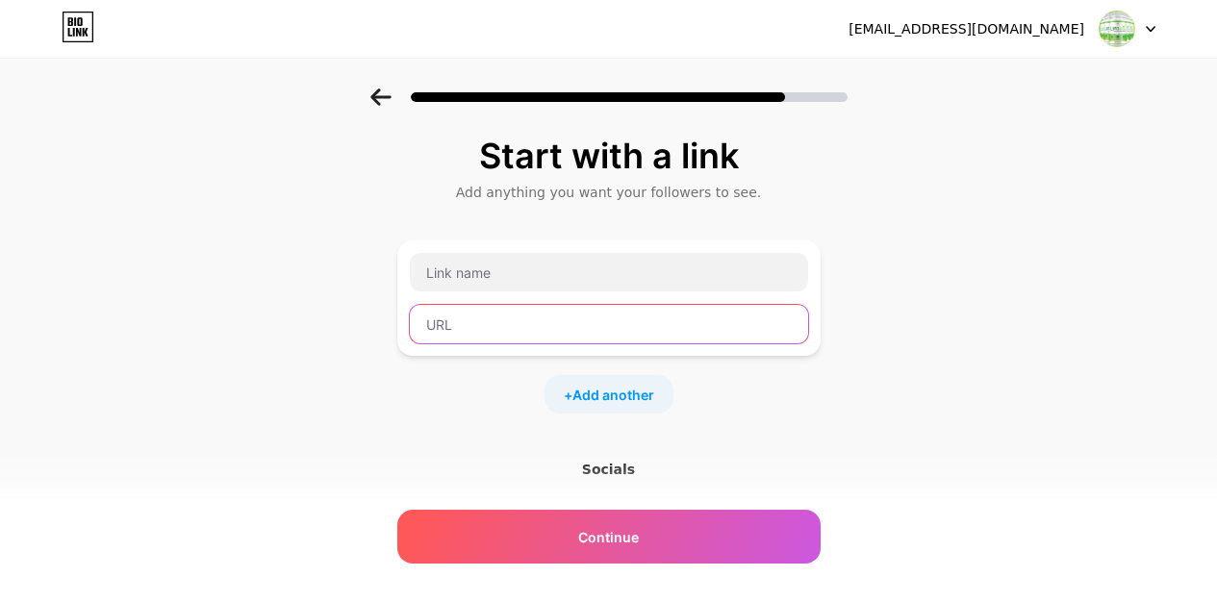
click at [492, 327] on input "text" at bounding box center [609, 324] width 398 height 38
paste input "[URL][DOMAIN_NAME]"
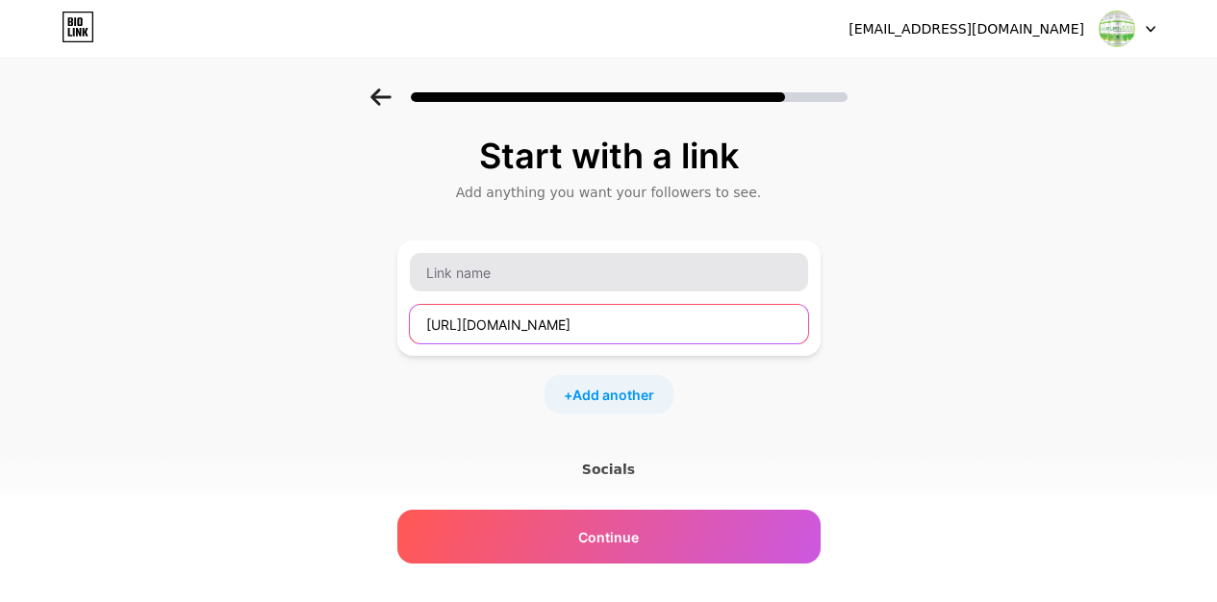
type input "[URL][DOMAIN_NAME]"
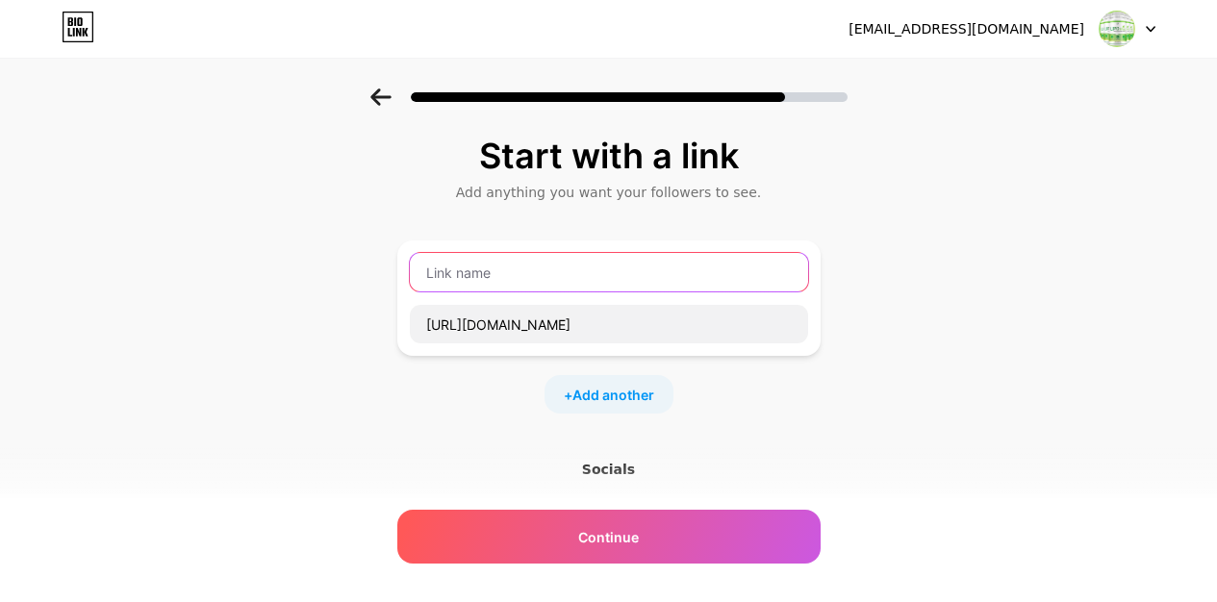
scroll to position [0, 0]
click at [524, 280] on input "text" at bounding box center [609, 272] width 398 height 38
type input "Offical website"
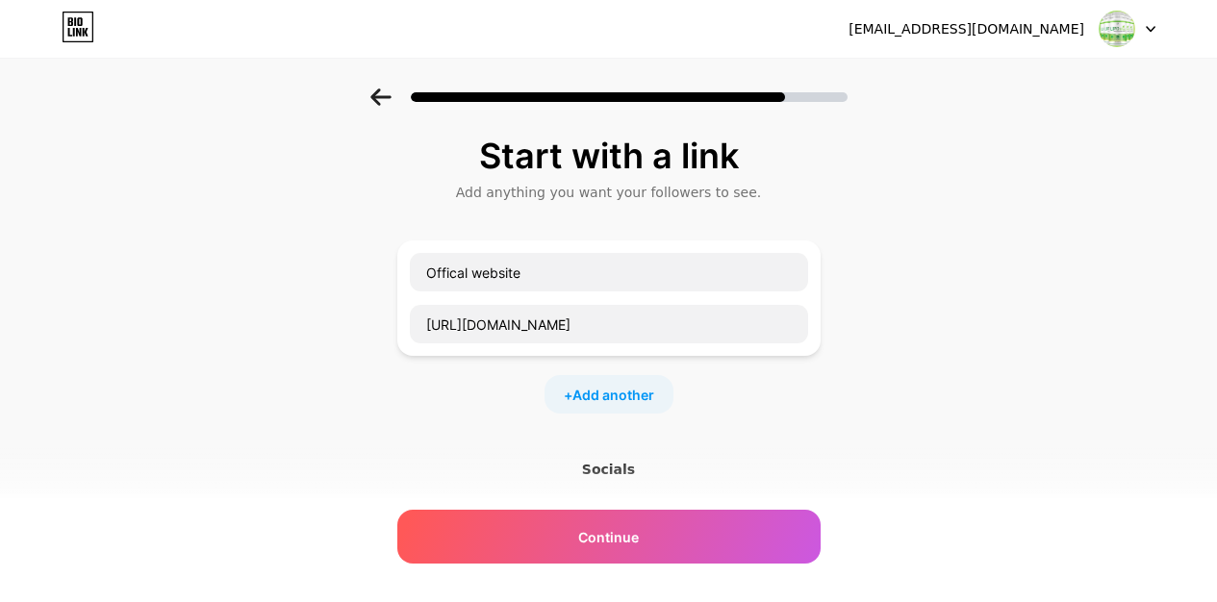
click at [625, 382] on div "+ Add another" at bounding box center [608, 394] width 129 height 38
click at [494, 399] on input "text" at bounding box center [609, 407] width 398 height 38
click at [507, 459] on input "text" at bounding box center [609, 458] width 398 height 38
paste input "[URL][DOMAIN_NAME]"
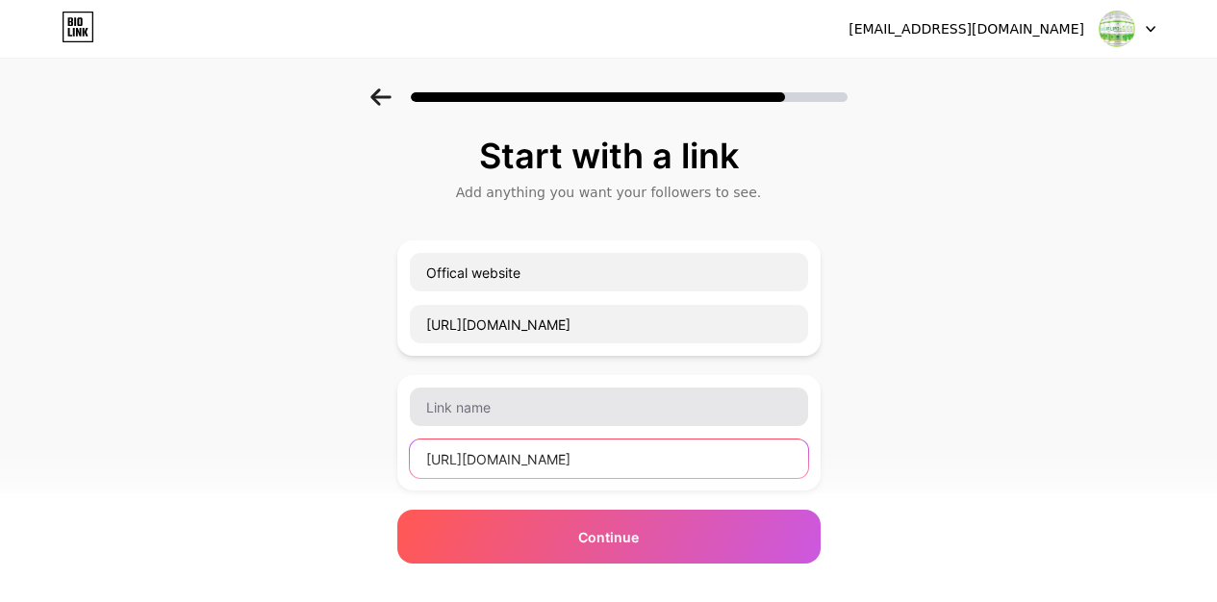
scroll to position [0, 724]
type input "[URL][DOMAIN_NAME]"
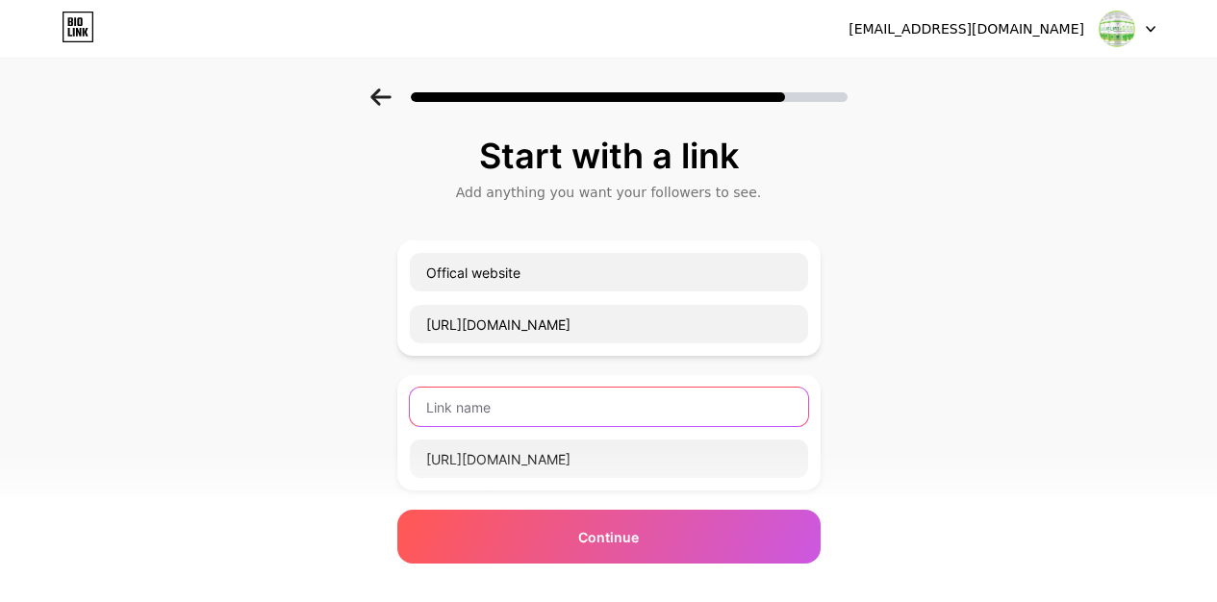
click at [490, 400] on input "text" at bounding box center [609, 407] width 398 height 38
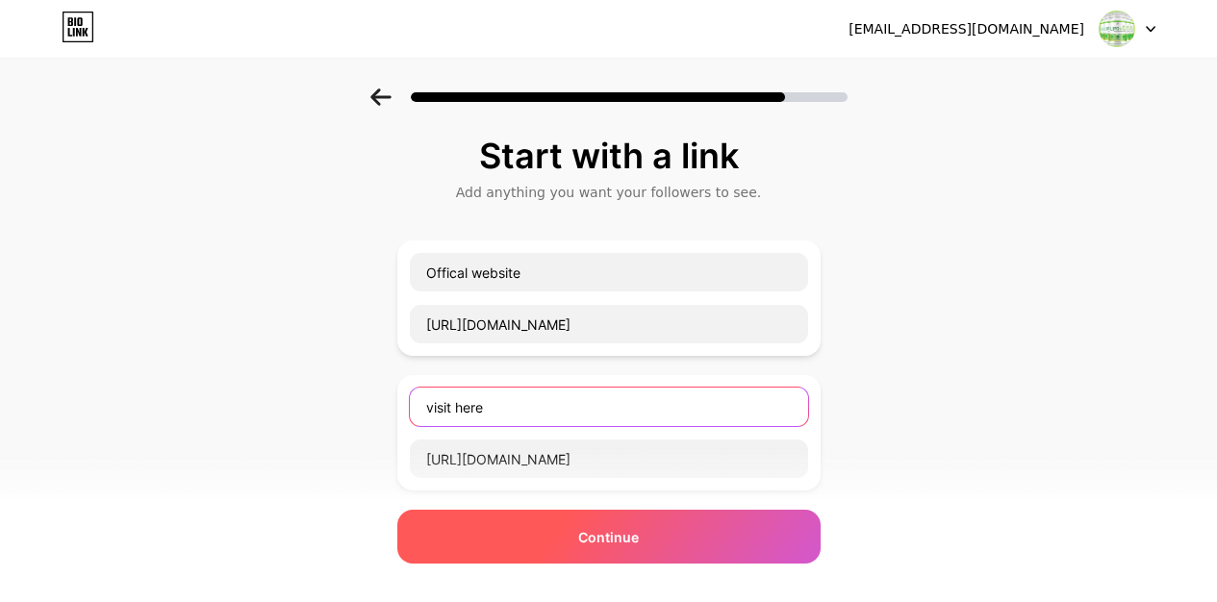
type input "visit here"
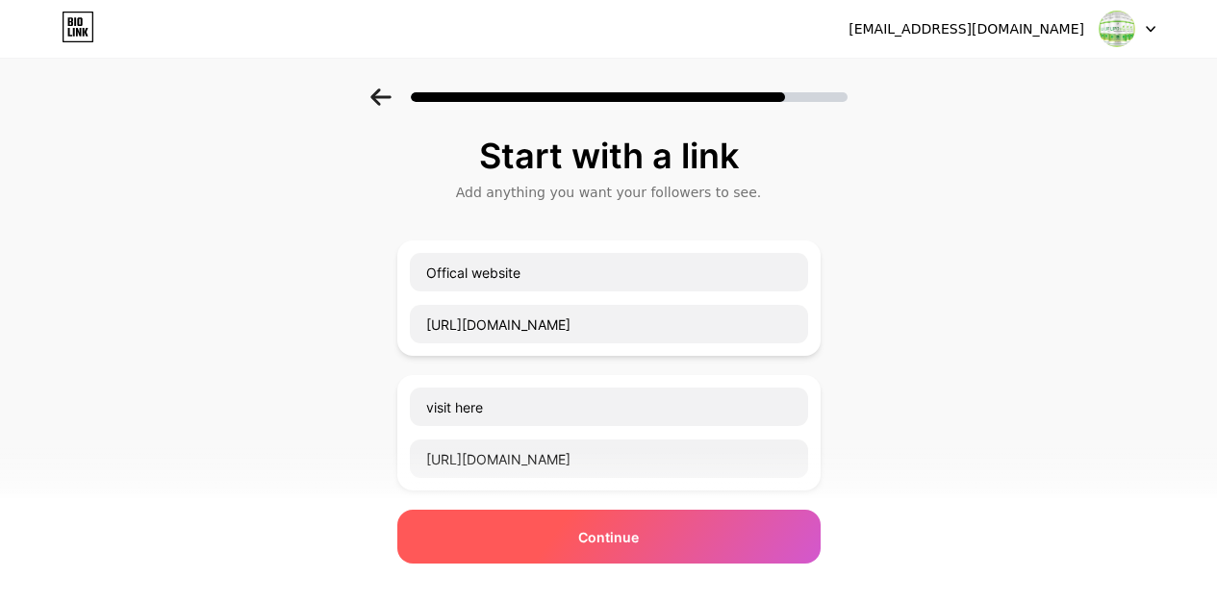
click at [538, 550] on div "Continue" at bounding box center [608, 537] width 423 height 54
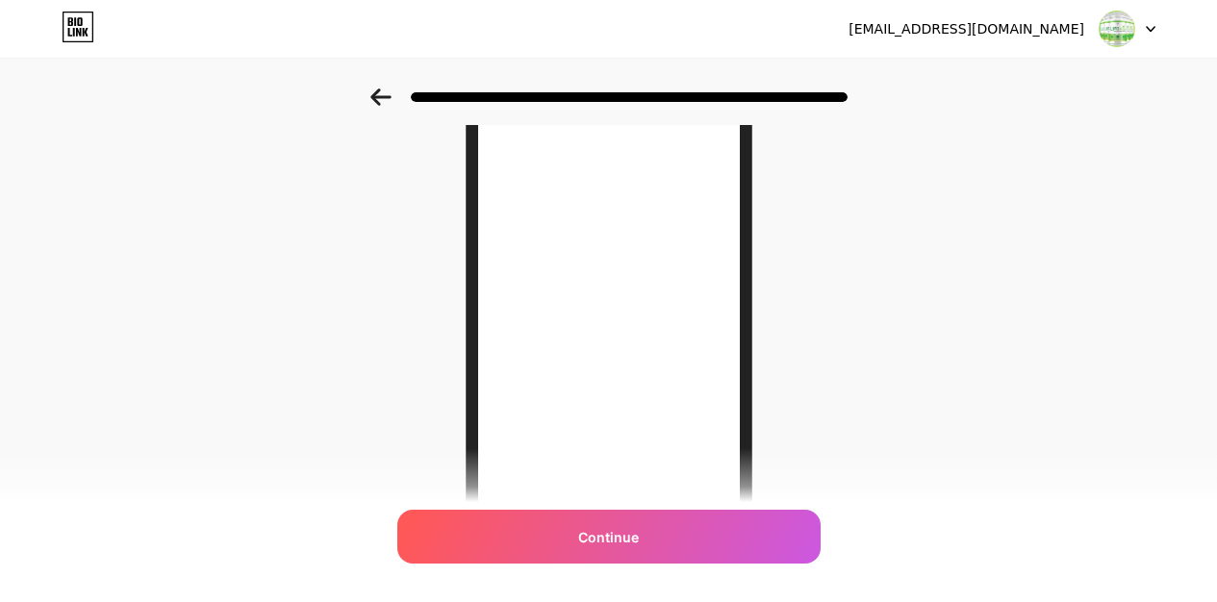
scroll to position [172, 0]
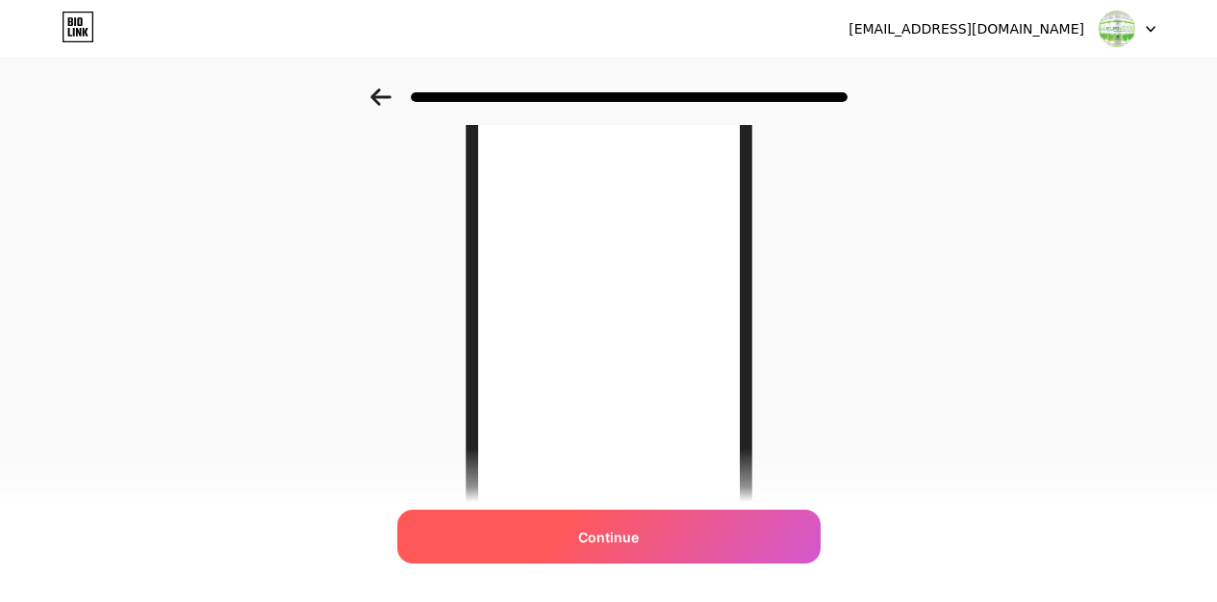
click at [696, 512] on div "Continue" at bounding box center [608, 537] width 423 height 54
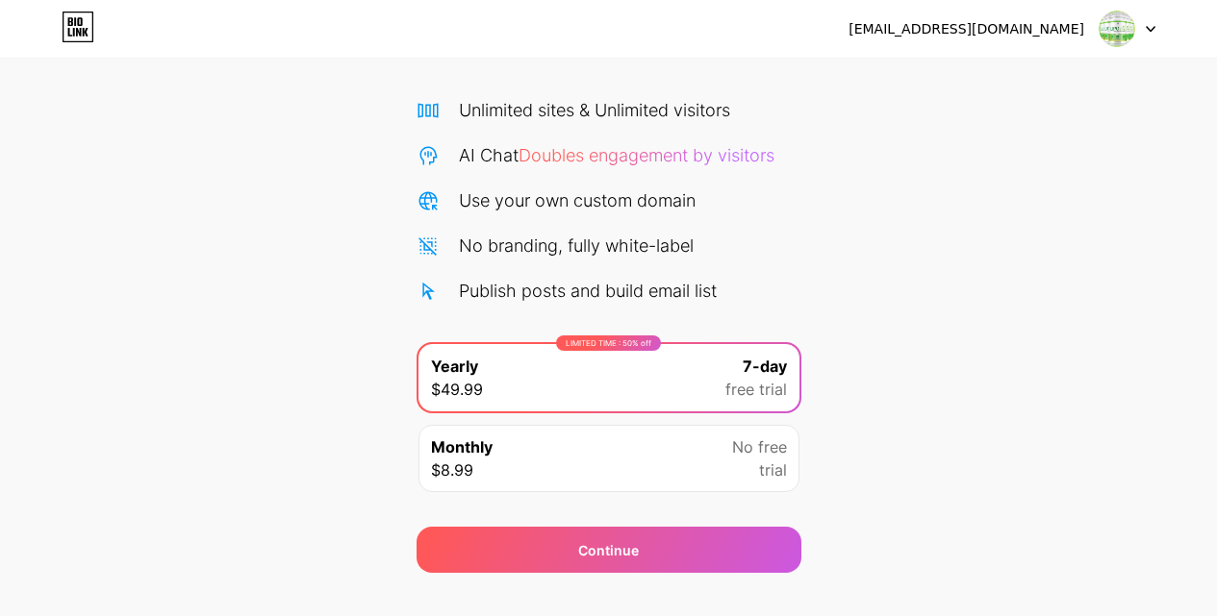
scroll to position [158, 0]
